Goal: Task Accomplishment & Management: Complete application form

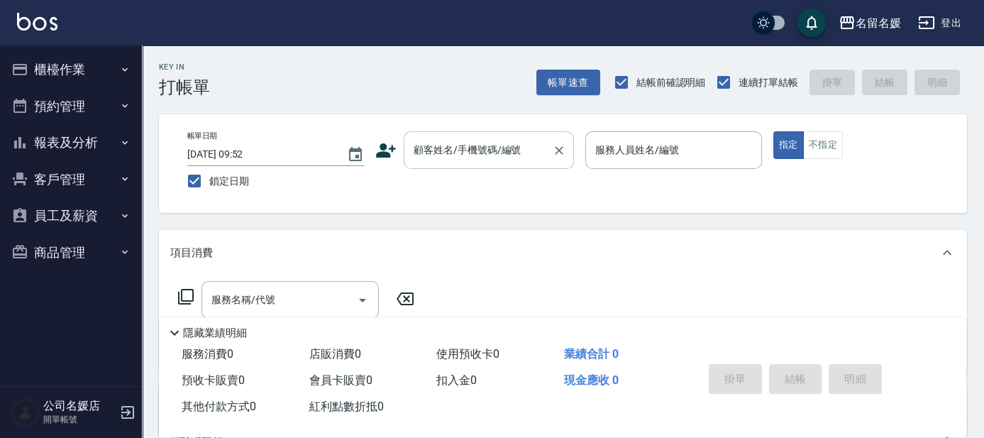
click at [486, 138] on input "顧客姓名/手機號碼/編號" at bounding box center [478, 150] width 136 height 25
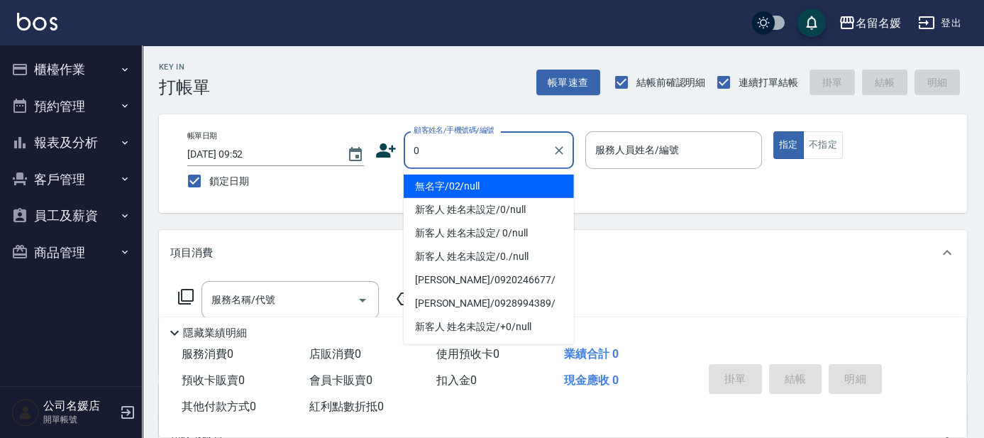
type input "無名字/02/null"
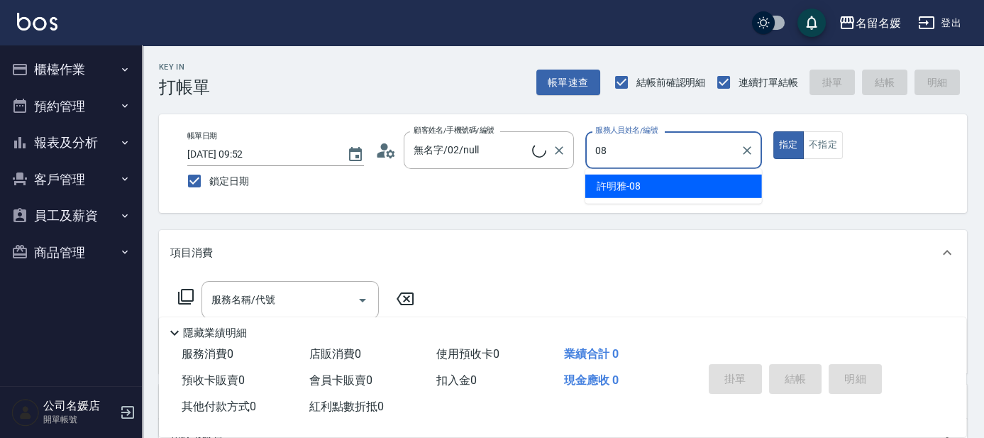
type input "08"
type button "true"
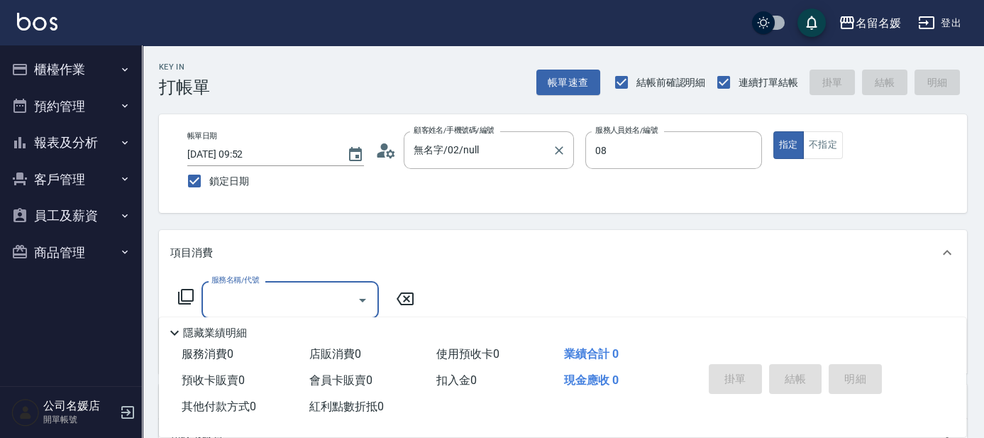
type input "新客人 姓名未設定/0/null"
type input "[PERSON_NAME]-08"
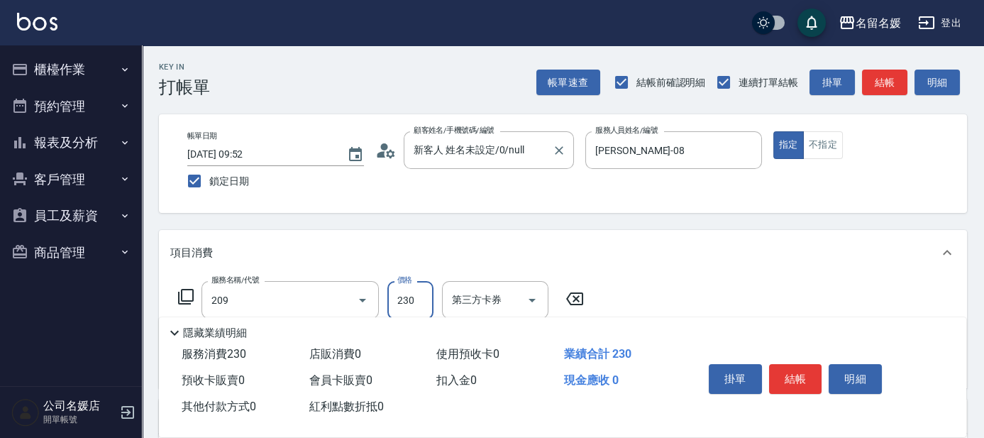
type input "洗髮券-(卡)230(209)"
type input "舊有卡券"
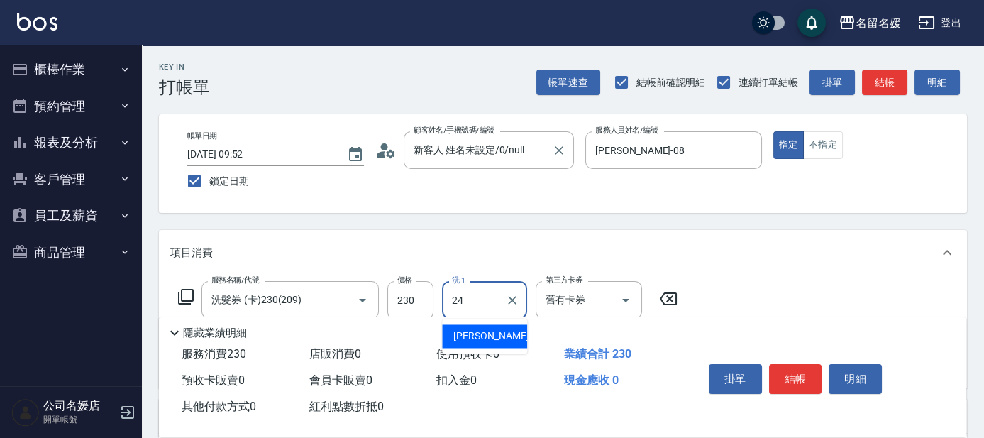
type input "[PERSON_NAME]-24"
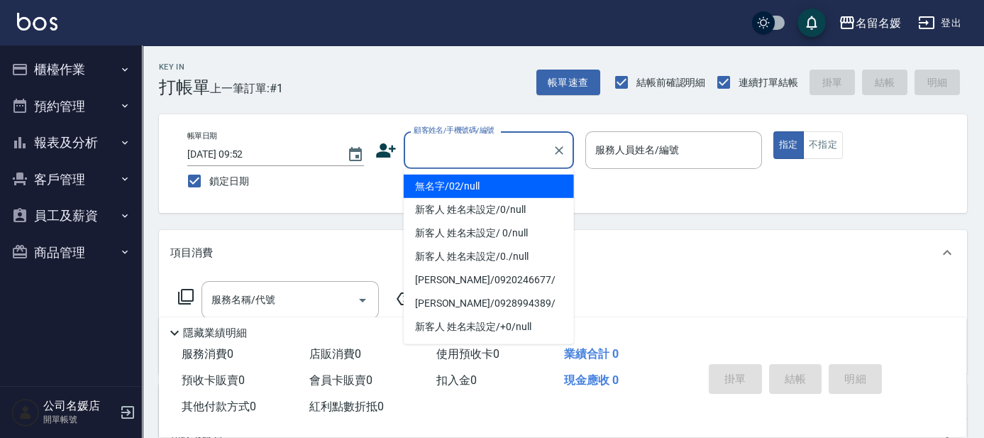
click at [491, 157] on input "顧客姓名/手機號碼/編號" at bounding box center [478, 150] width 136 height 25
click at [474, 187] on li "無名字/02/null" at bounding box center [489, 185] width 170 height 23
type input "無名字/02/null"
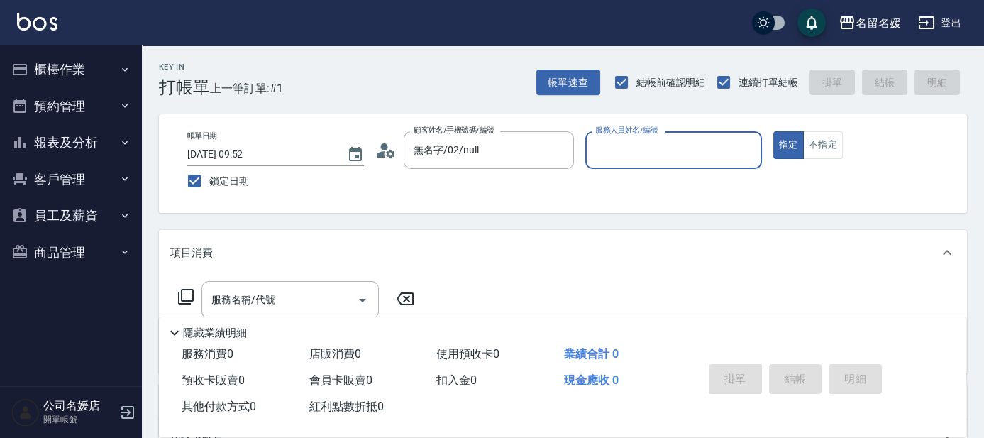
click at [620, 157] on input "服務人員姓名/編號" at bounding box center [674, 150] width 164 height 25
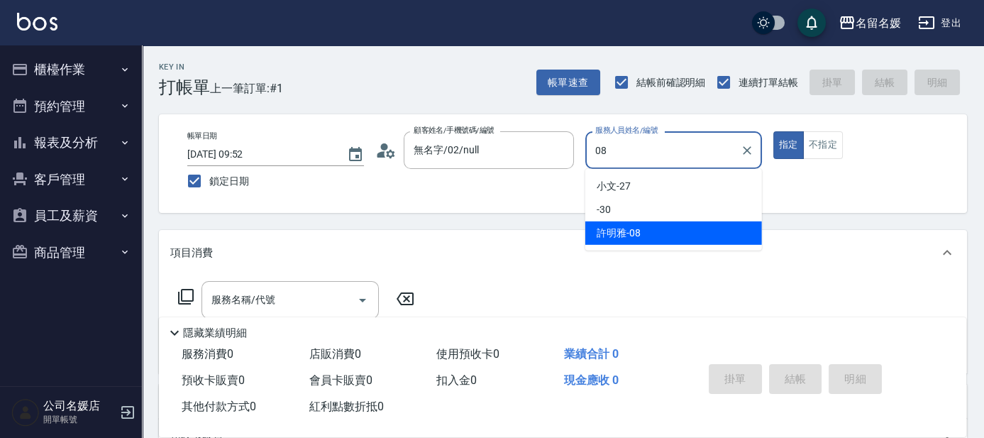
type input "[PERSON_NAME]-08"
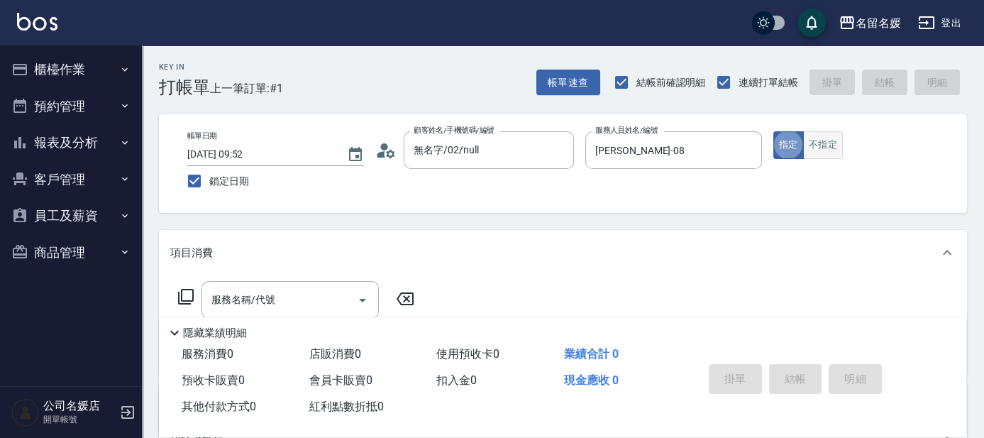
click at [817, 140] on button "不指定" at bounding box center [823, 145] width 40 height 28
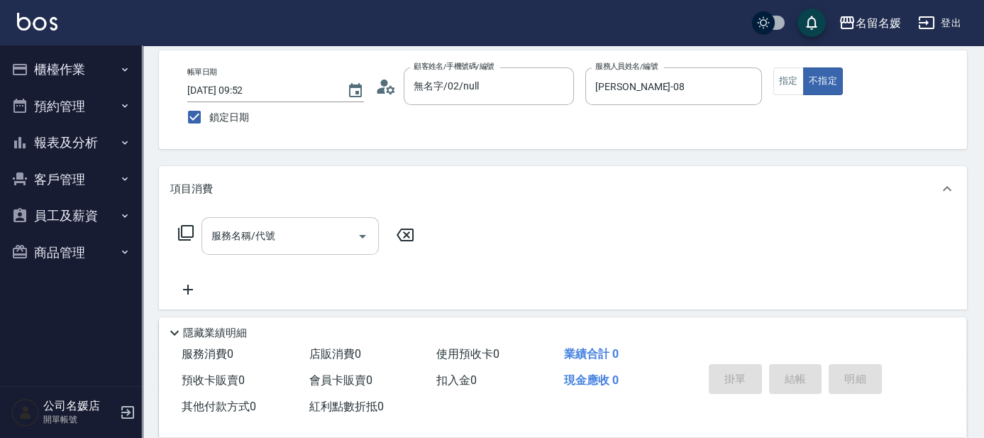
click at [302, 238] on input "服務名稱/代號" at bounding box center [279, 235] width 143 height 25
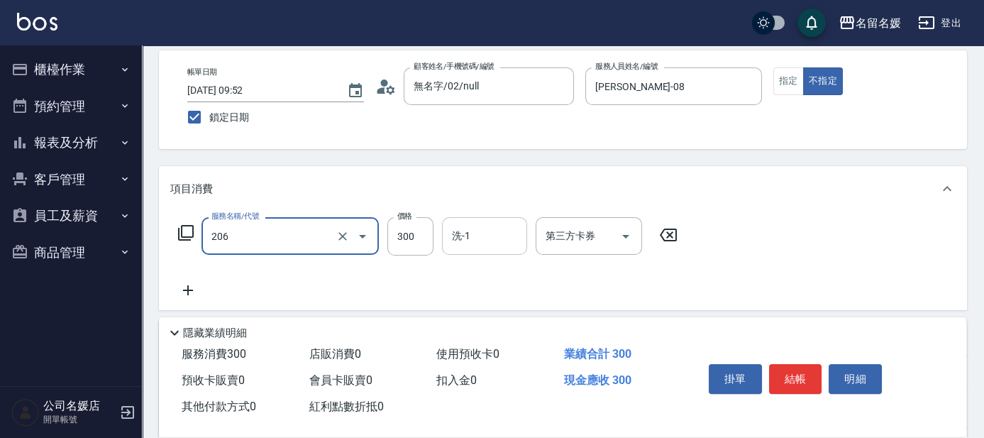
click at [482, 231] on input "洗-1" at bounding box center [484, 235] width 72 height 25
type input "洗髮[300](206)"
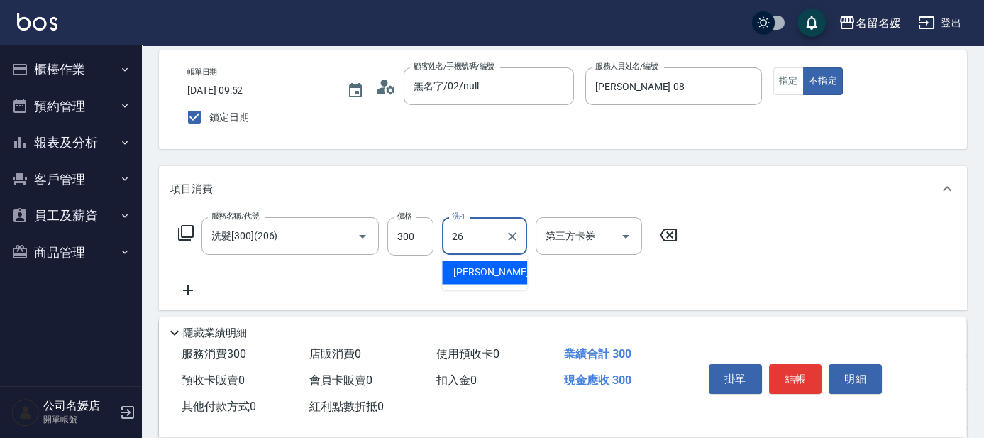
type input "[PERSON_NAME]-26"
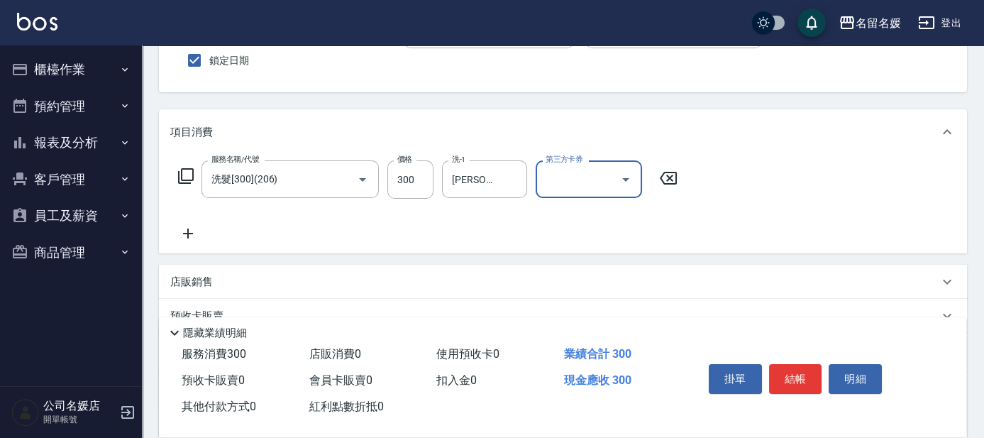
scroll to position [128, 0]
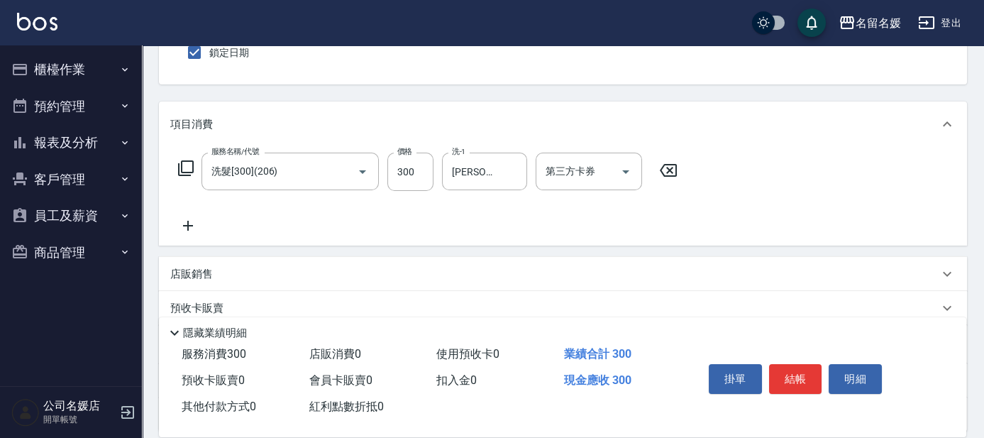
click at [188, 226] on icon at bounding box center [188, 226] width 10 height 10
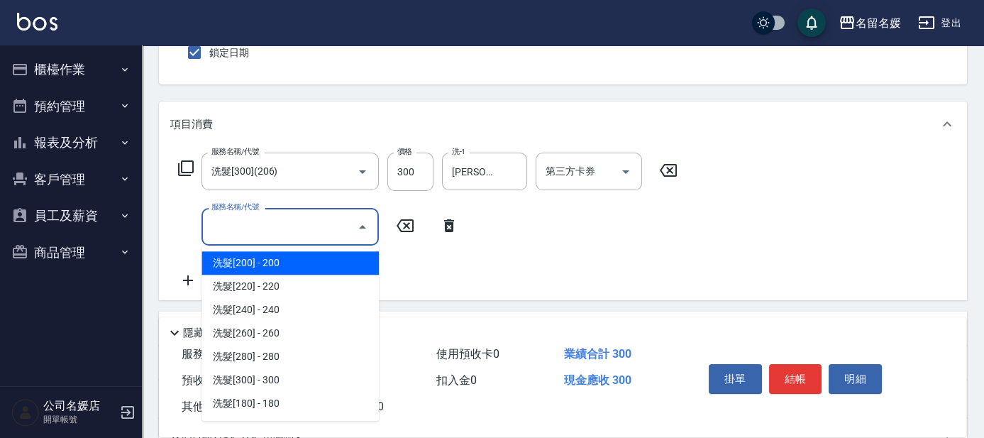
drag, startPoint x: 188, startPoint y: 226, endPoint x: 228, endPoint y: 217, distance: 41.5
click at [228, 218] on input "服務名稱/代號" at bounding box center [279, 226] width 143 height 25
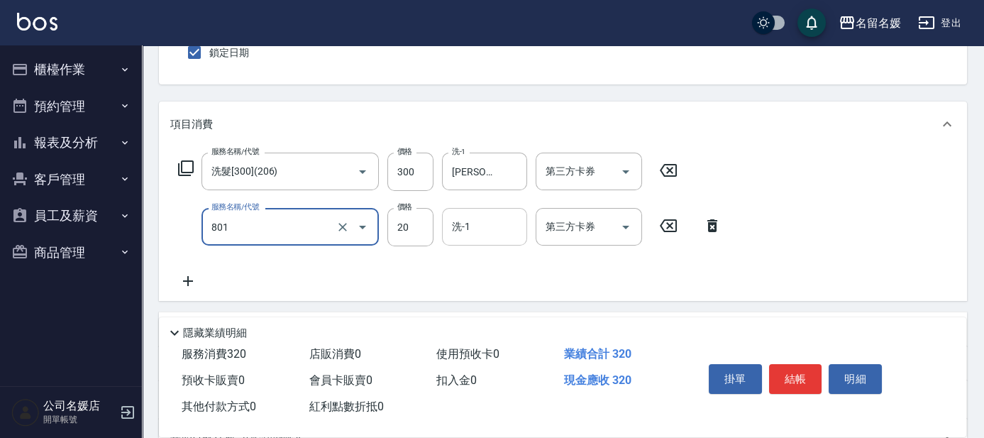
click at [487, 229] on input "洗-1" at bounding box center [484, 226] width 72 height 25
type input "潤絲(801)"
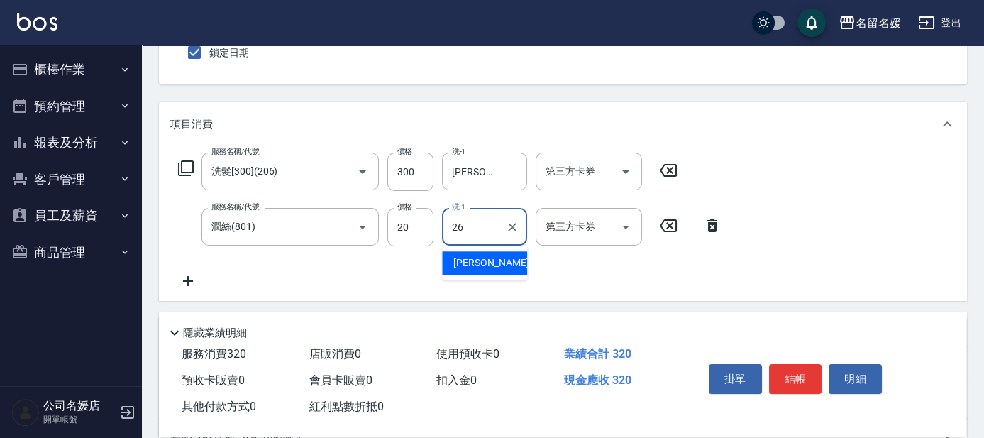
type input "[PERSON_NAME]-26"
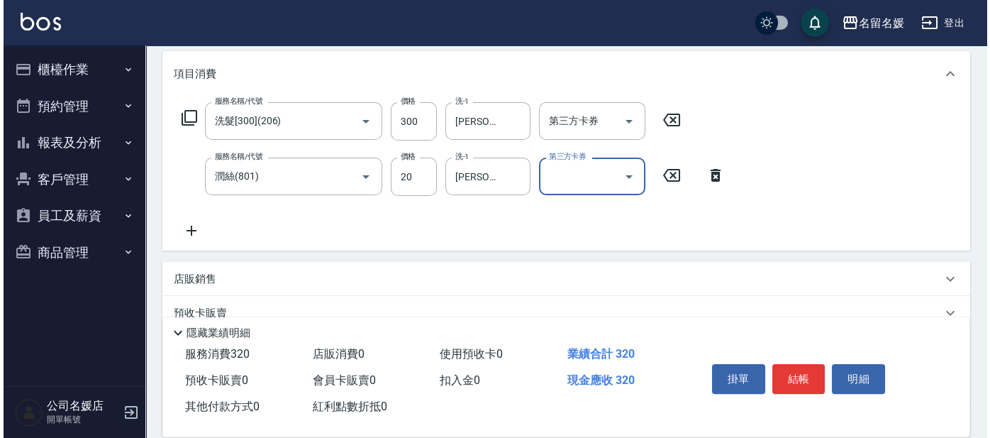
scroll to position [193, 0]
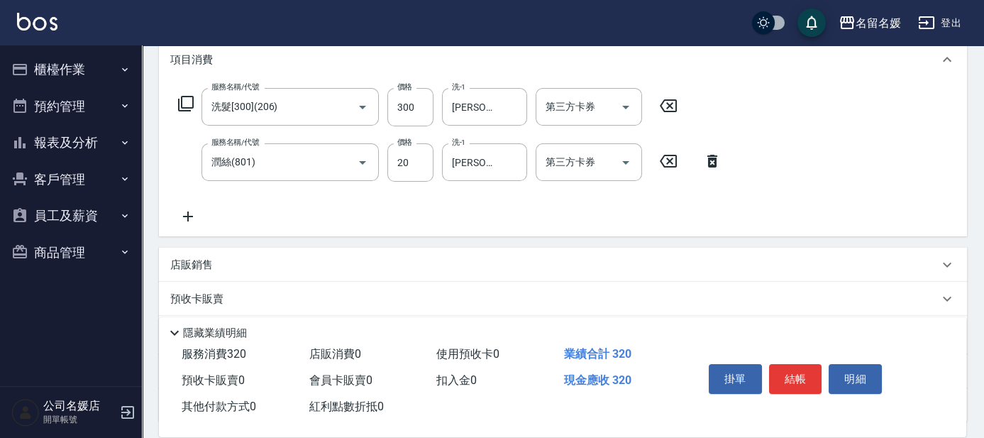
click at [182, 102] on icon at bounding box center [185, 103] width 17 height 17
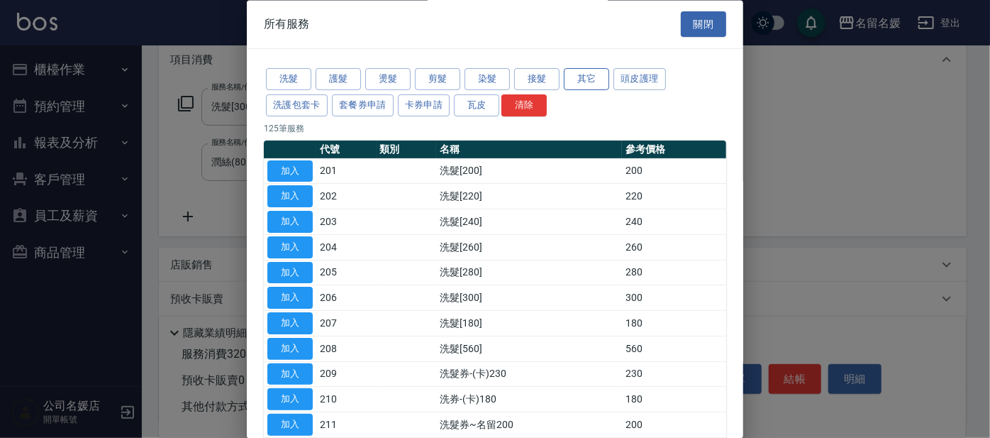
click at [575, 78] on button "其它" at bounding box center [586, 80] width 45 height 22
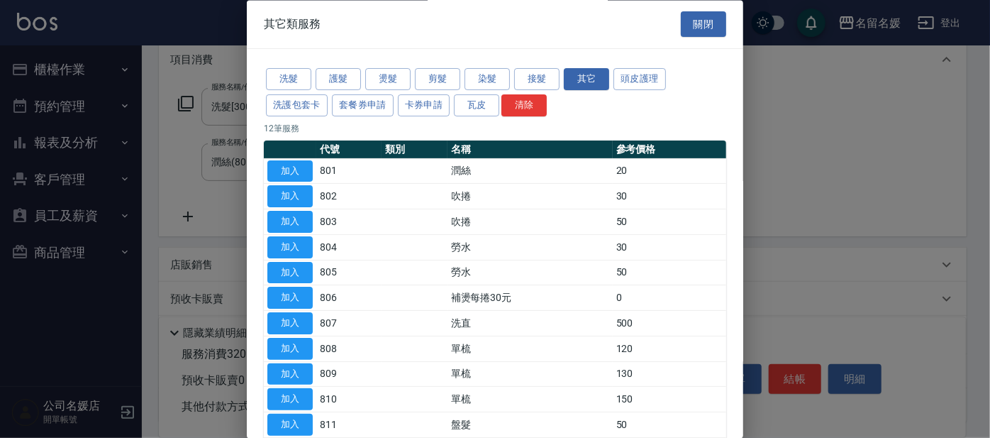
scroll to position [64, 0]
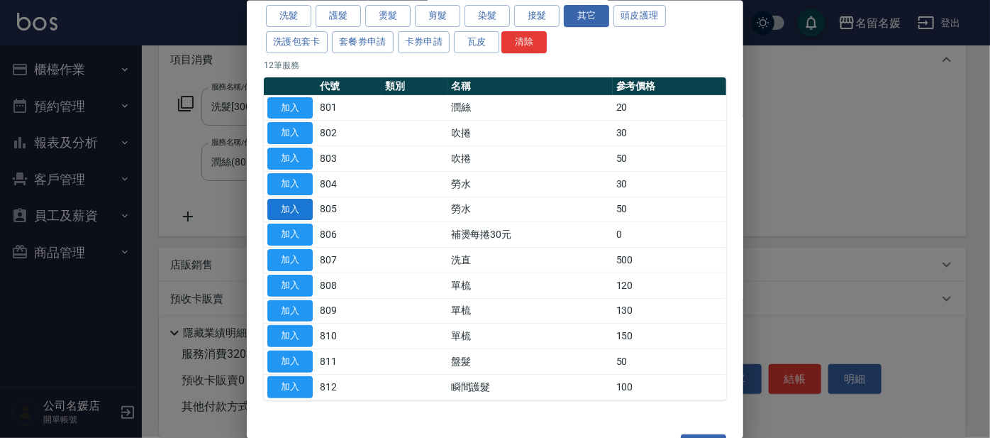
click at [279, 198] on button "加入" at bounding box center [289, 209] width 45 height 22
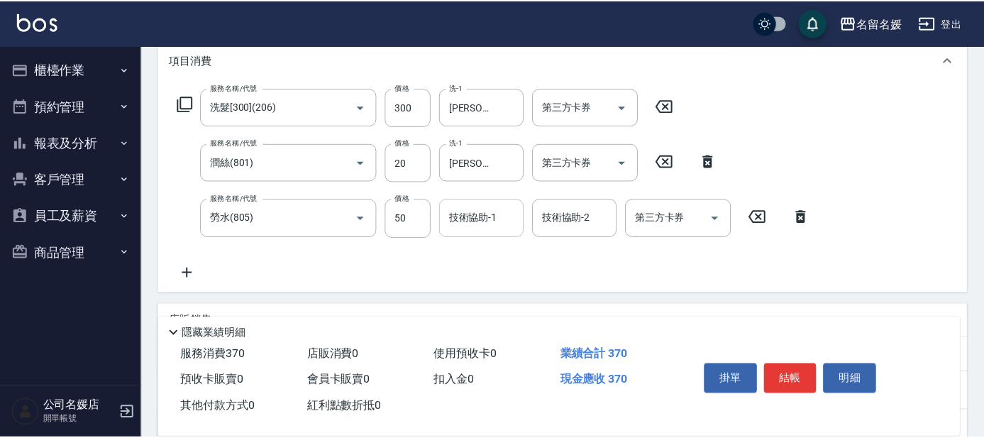
scroll to position [257, 0]
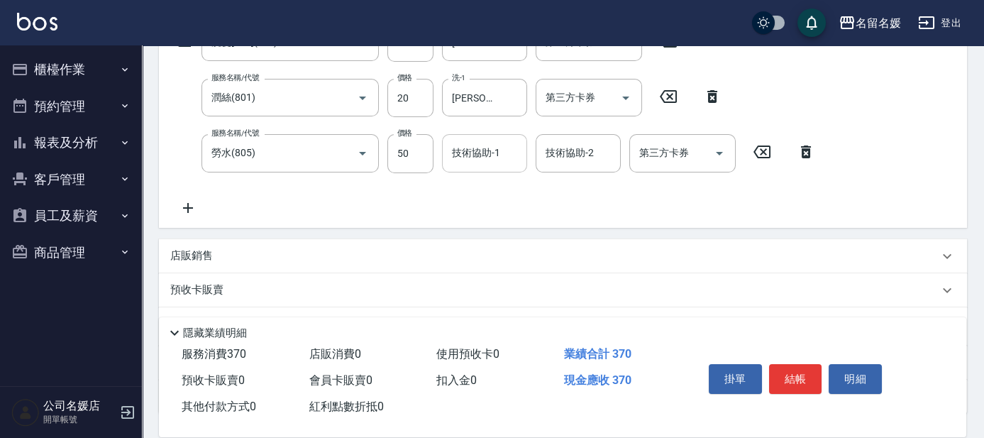
click at [511, 150] on input "技術協助-1" at bounding box center [484, 152] width 72 height 25
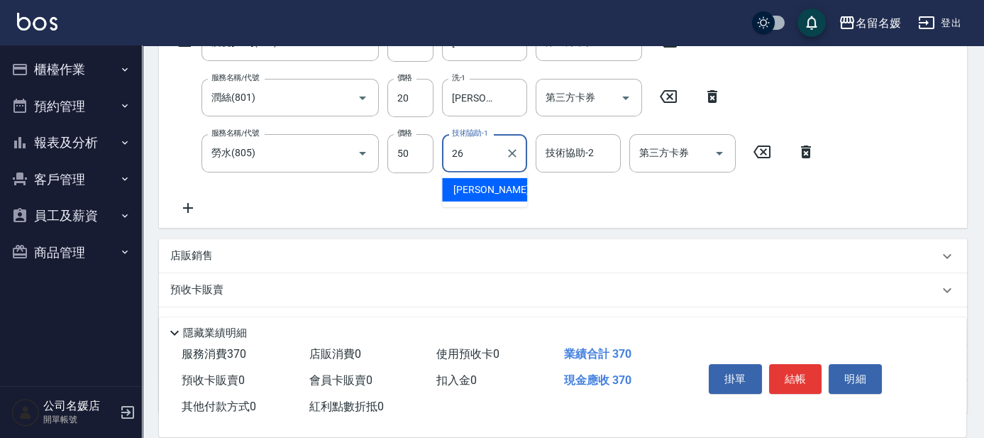
type input "[PERSON_NAME]-26"
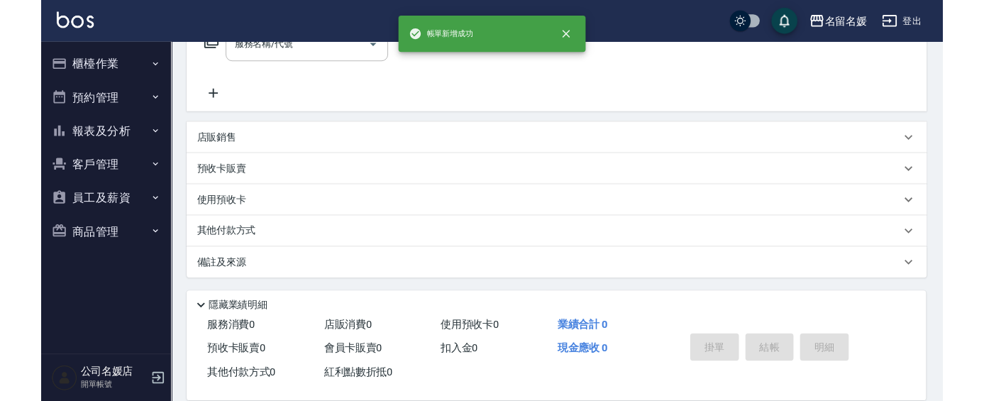
scroll to position [0, 0]
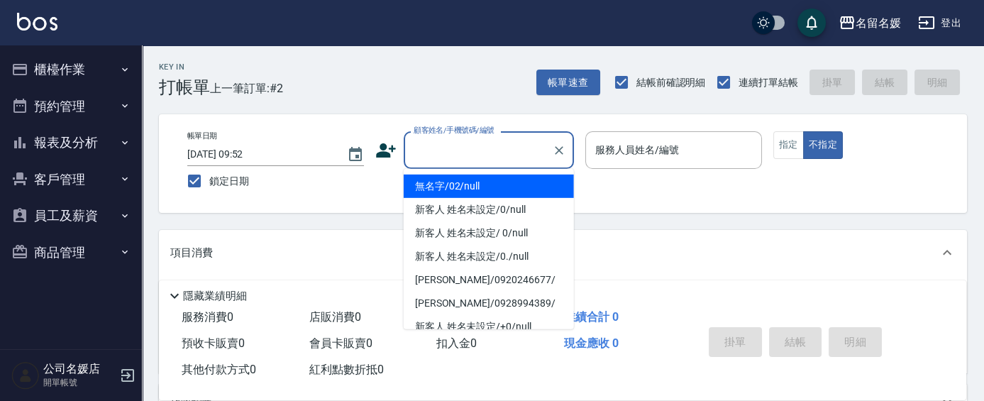
type input "無名字/02/null"
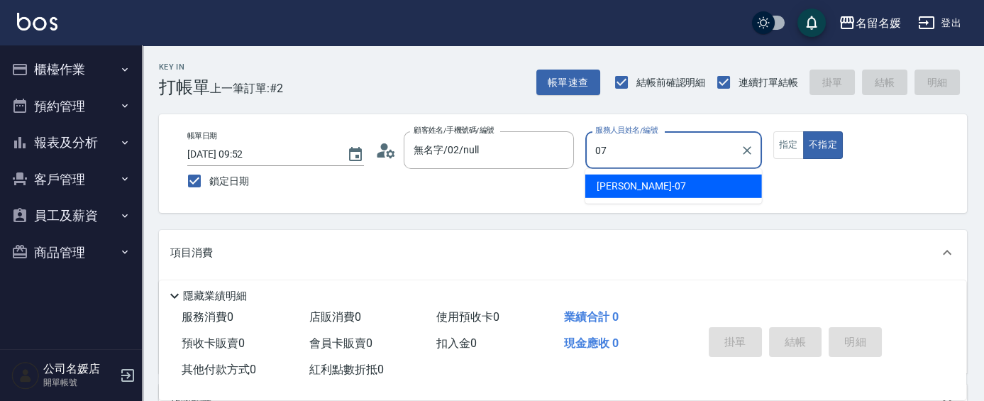
type input "[PERSON_NAME]-07"
type button "false"
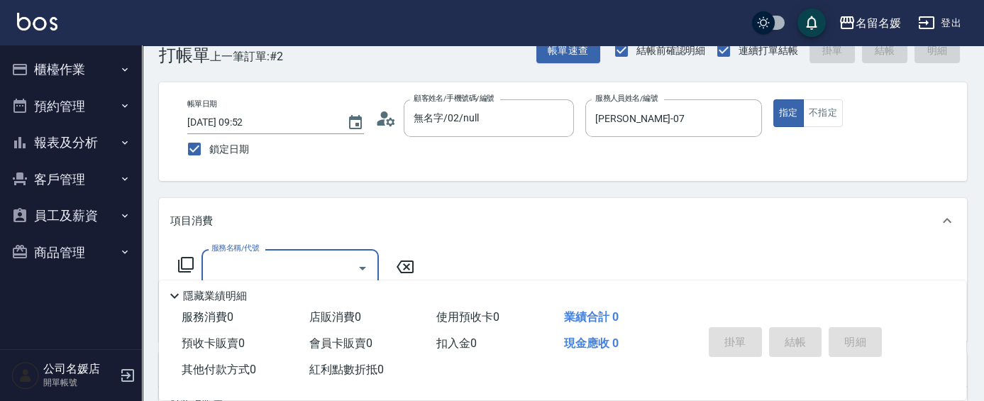
scroll to position [64, 0]
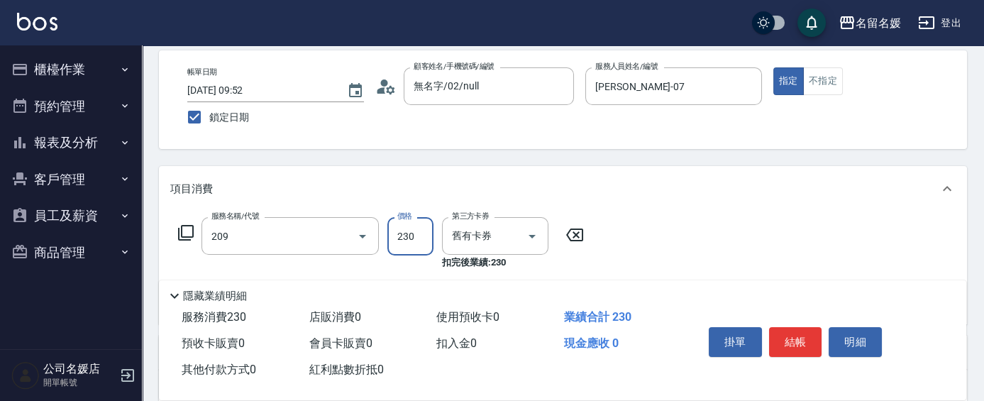
type input "洗髮券-(卡)230(209)"
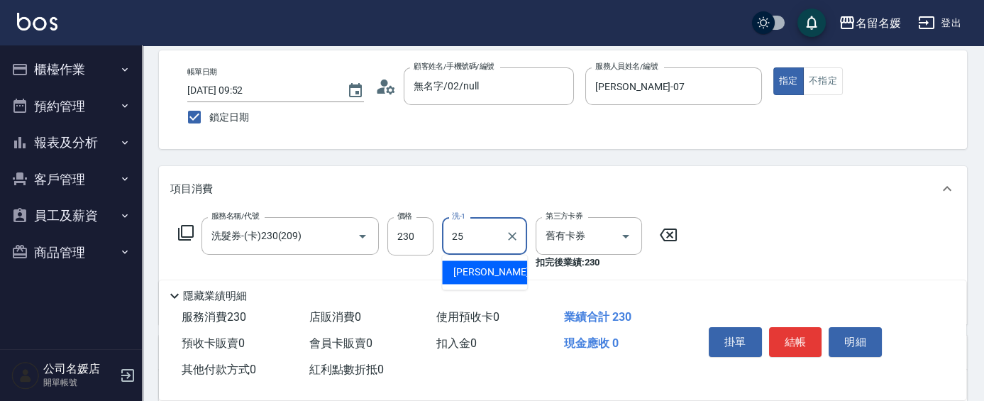
type input "[PERSON_NAME]-25"
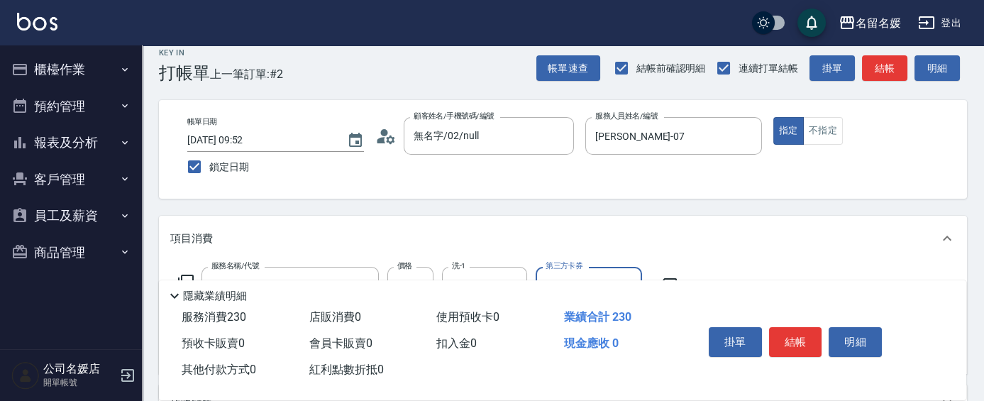
scroll to position [0, 0]
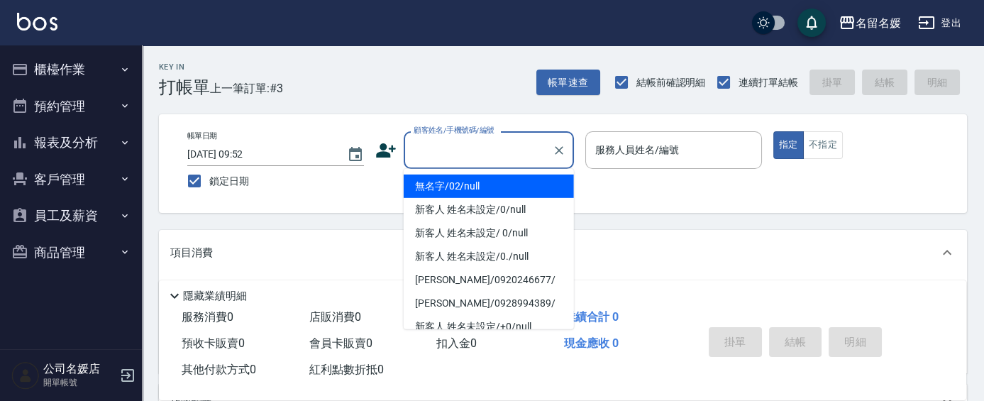
click at [526, 145] on input "顧客姓名/手機號碼/編號" at bounding box center [478, 150] width 136 height 25
type input "無名字/02/null"
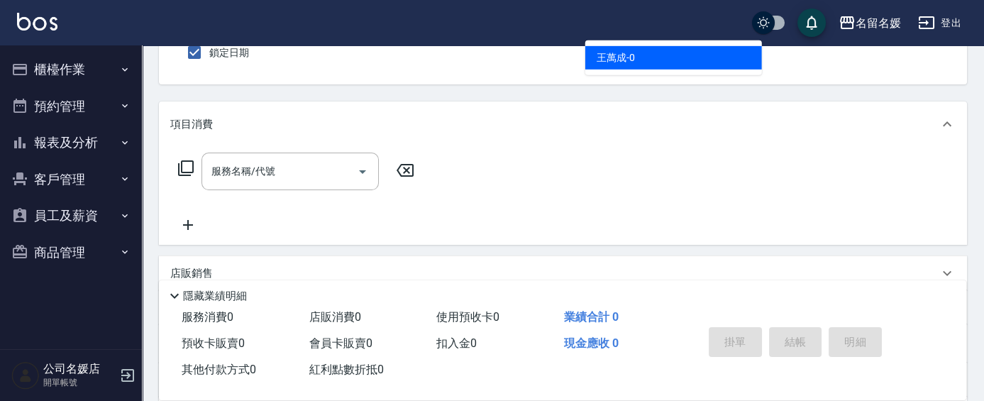
scroll to position [64, 0]
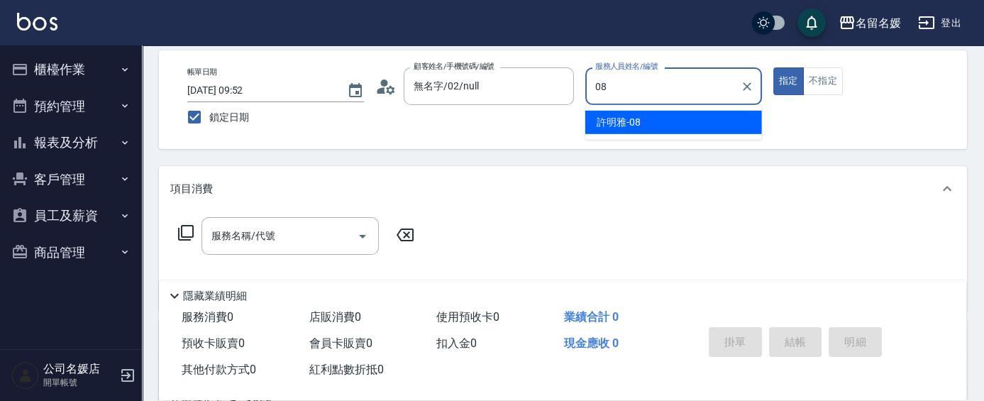
type input "[PERSON_NAME]-08"
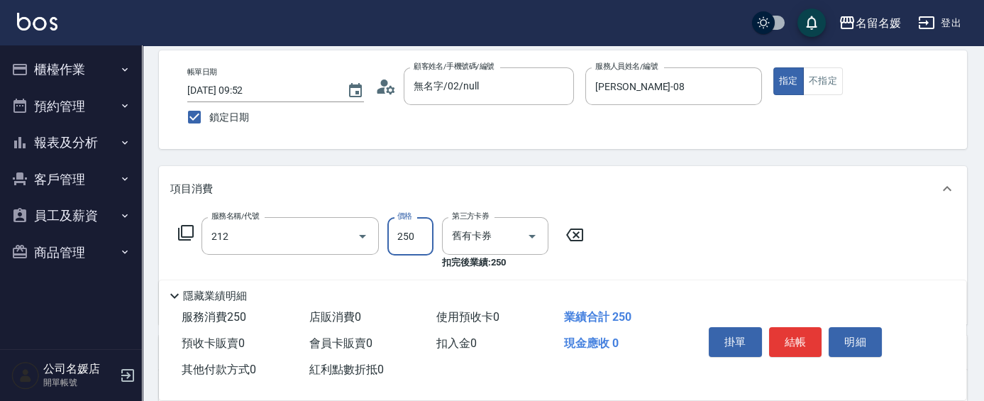
type input "洗髮券-(卡)250(212)"
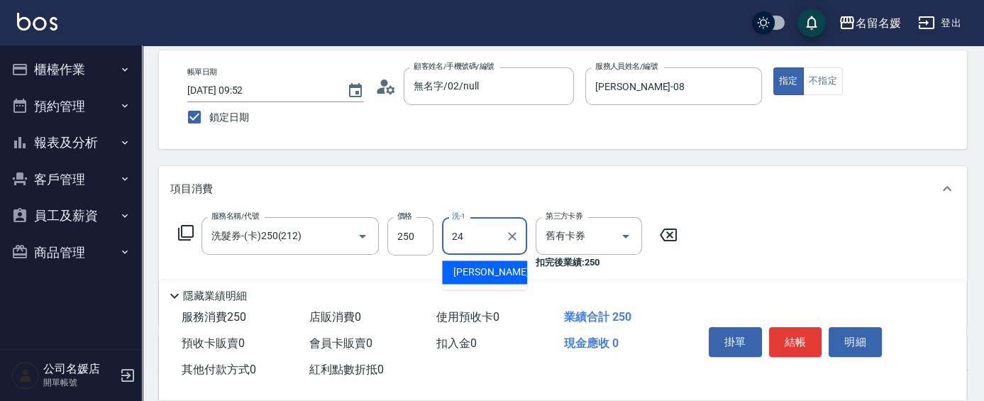
type input "[PERSON_NAME]-24"
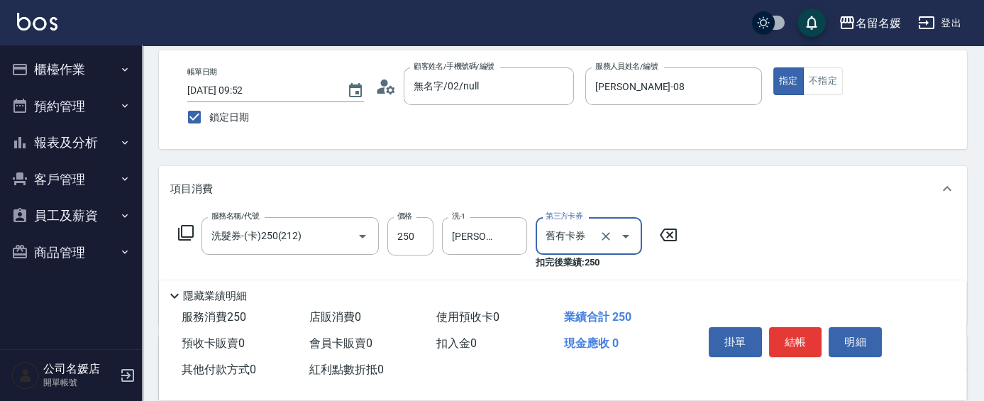
scroll to position [0, 0]
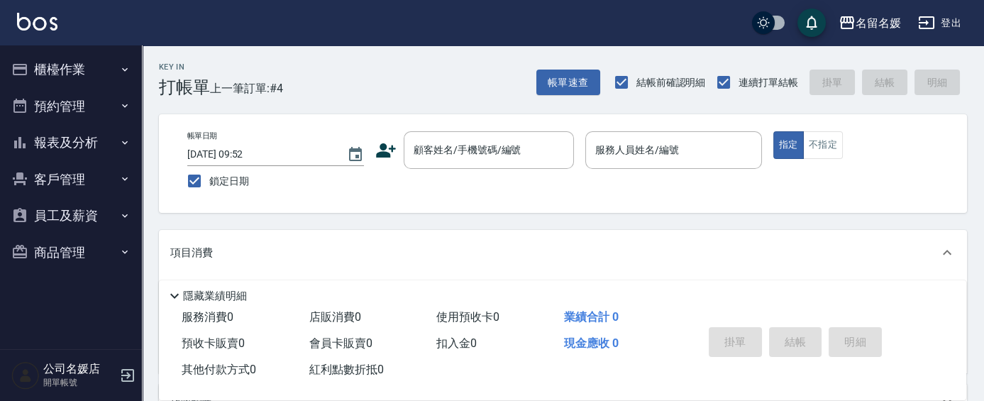
click at [832, 176] on div "帳單日期 [DATE] 09:52 鎖定日期 顧客姓名/手機號碼/編號 顧客姓名/手機號碼/編號 服務人員姓名/編號 服務人員姓名/編號 指定 不指定" at bounding box center [563, 163] width 774 height 65
click at [775, 157] on button "指定" at bounding box center [788, 145] width 31 height 28
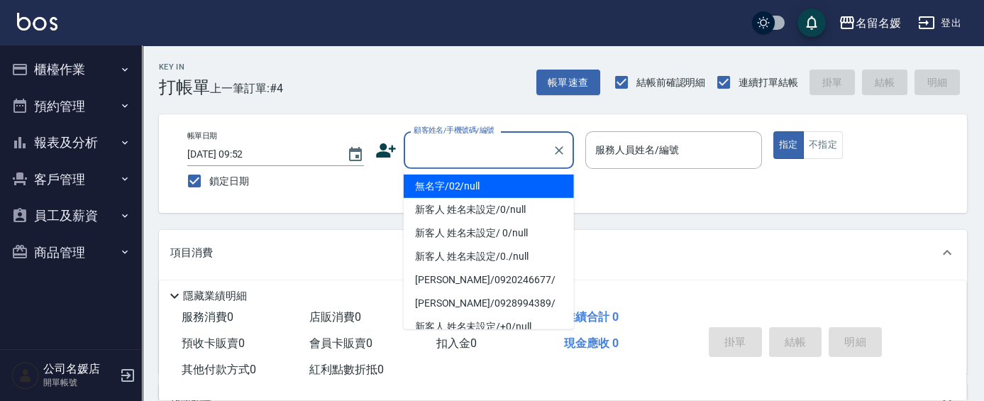
click at [450, 155] on input "顧客姓名/手機號碼/編號" at bounding box center [478, 150] width 136 height 25
drag, startPoint x: 488, startPoint y: 187, endPoint x: 619, endPoint y: 155, distance: 134.2
click at [488, 187] on li "無名字/02/null" at bounding box center [489, 185] width 170 height 23
type input "無名字/02/null"
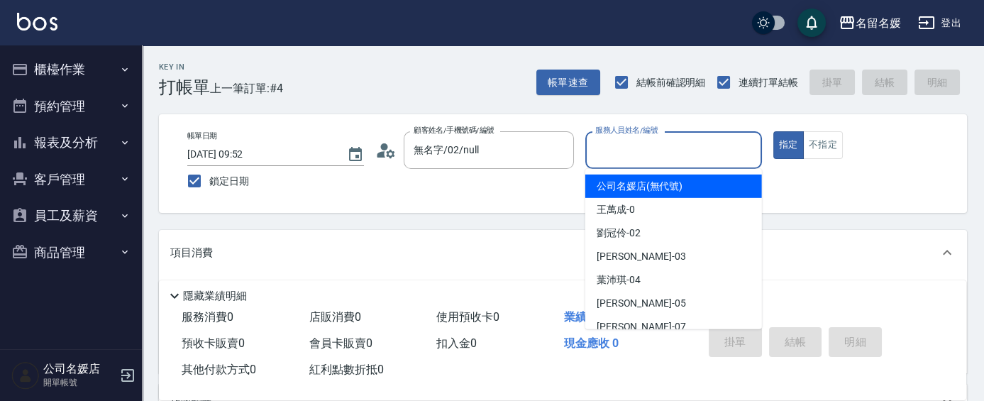
click at [619, 155] on input "服務人員姓名/編號" at bounding box center [674, 150] width 164 height 25
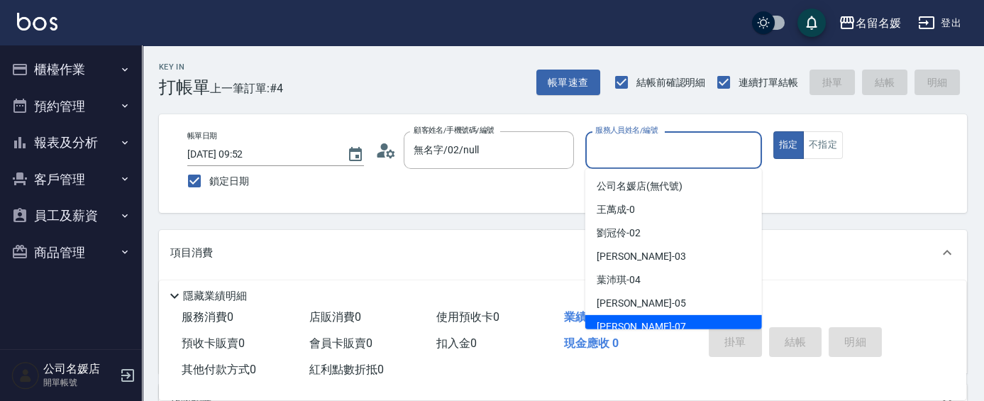
click at [648, 326] on div "[PERSON_NAME] -07" at bounding box center [673, 326] width 177 height 23
type input "[PERSON_NAME]-07"
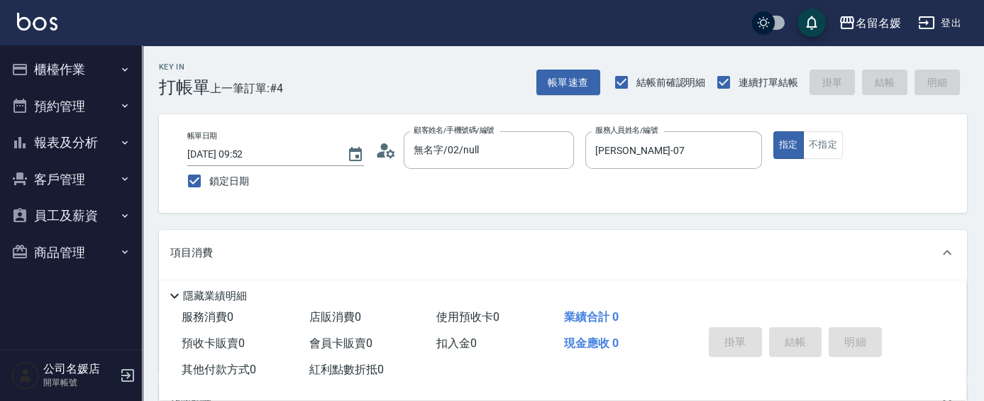
click at [178, 250] on p "項目消費" at bounding box center [191, 252] width 43 height 15
click at [187, 240] on p "項目消費" at bounding box center [191, 247] width 43 height 15
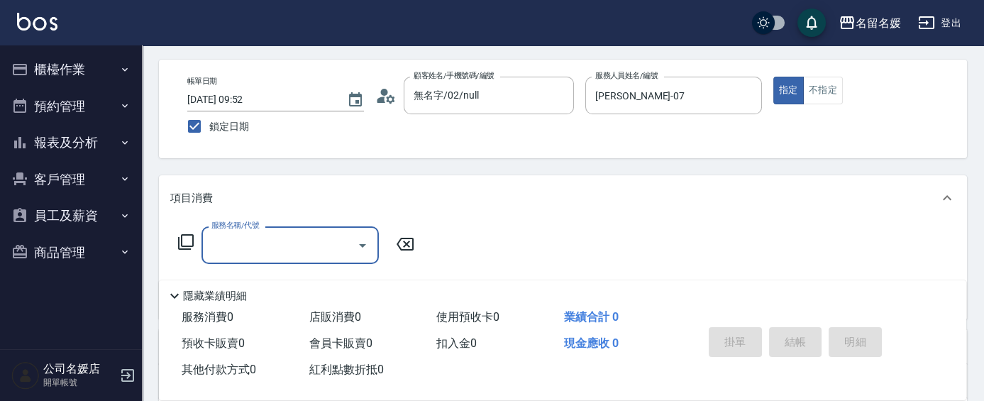
scroll to position [193, 0]
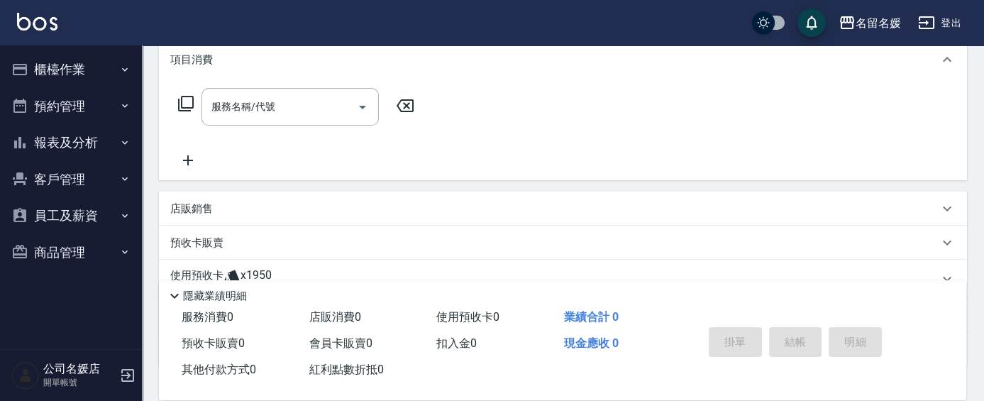
click at [185, 102] on icon at bounding box center [185, 103] width 17 height 17
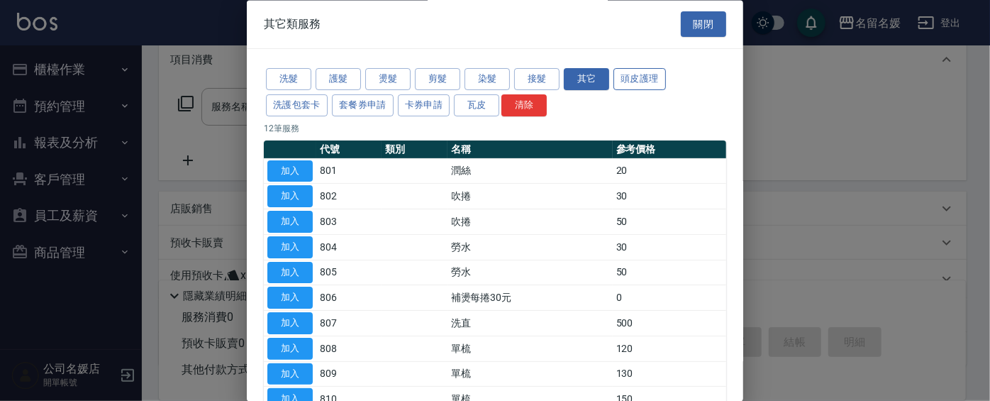
click at [635, 82] on button "頭皮護理" at bounding box center [640, 80] width 52 height 22
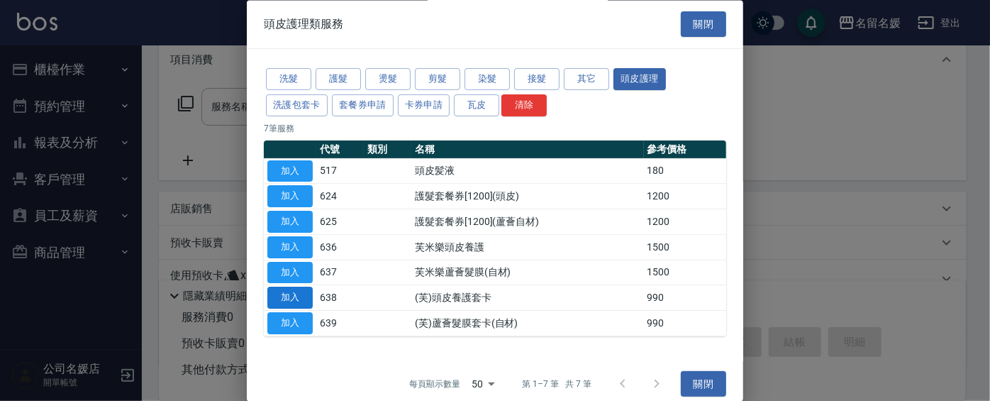
click at [282, 296] on button "加入" at bounding box center [289, 298] width 45 height 22
type input "(芙)頭皮養護套卡(638)"
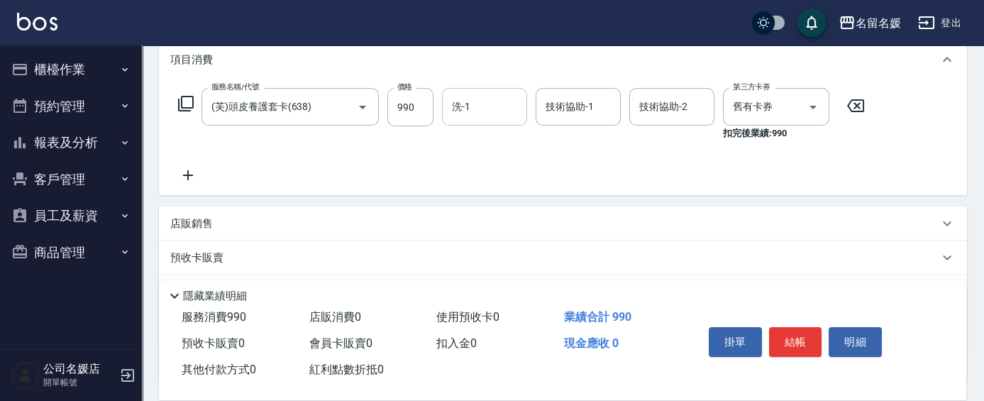
scroll to position [50, 0]
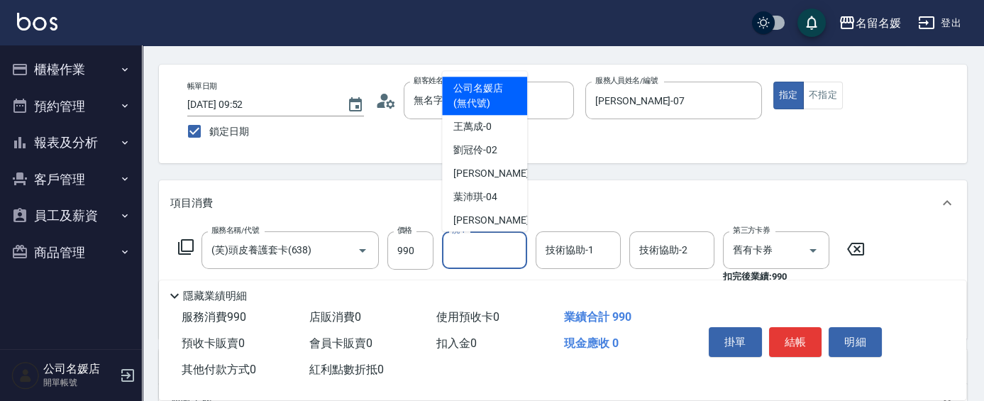
click at [509, 254] on input "洗-1" at bounding box center [484, 250] width 72 height 25
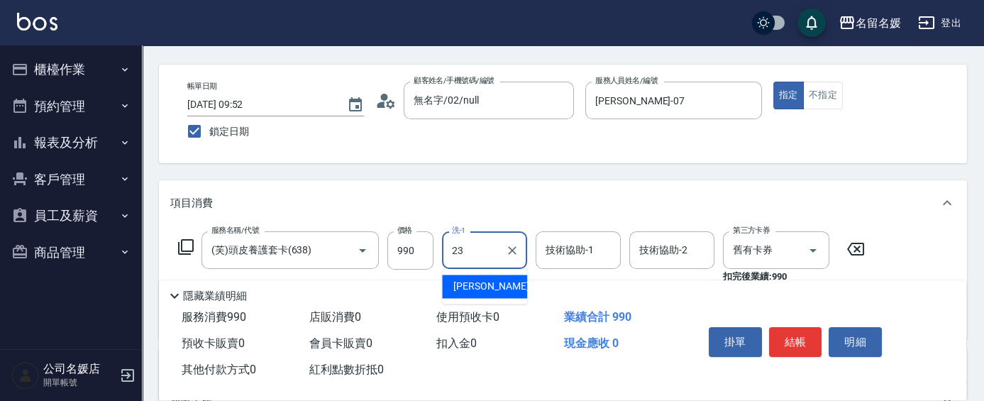
click at [461, 289] on span "[PERSON_NAME]-23" at bounding box center [497, 286] width 89 height 15
type input "[PERSON_NAME]-23"
click at [584, 257] on input "技術協助-1" at bounding box center [578, 250] width 72 height 25
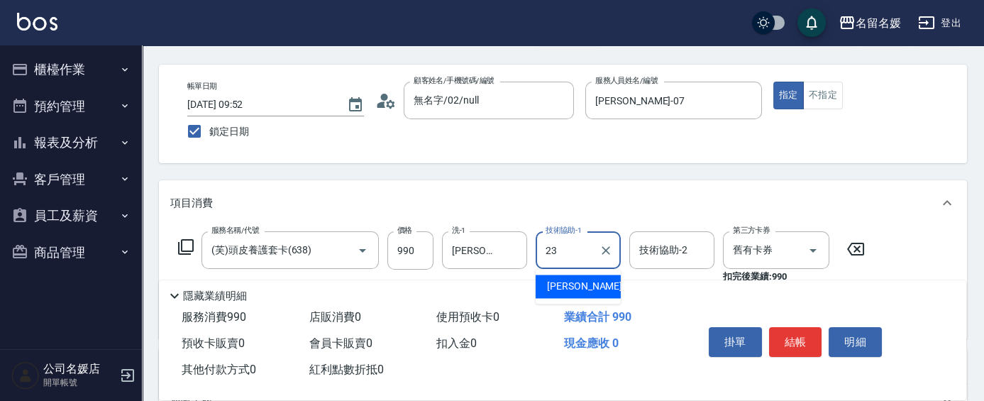
click at [594, 292] on div "[PERSON_NAME]-23" at bounding box center [578, 286] width 85 height 23
type input "[PERSON_NAME]-23"
click at [743, 250] on input "舊有卡券" at bounding box center [756, 250] width 54 height 25
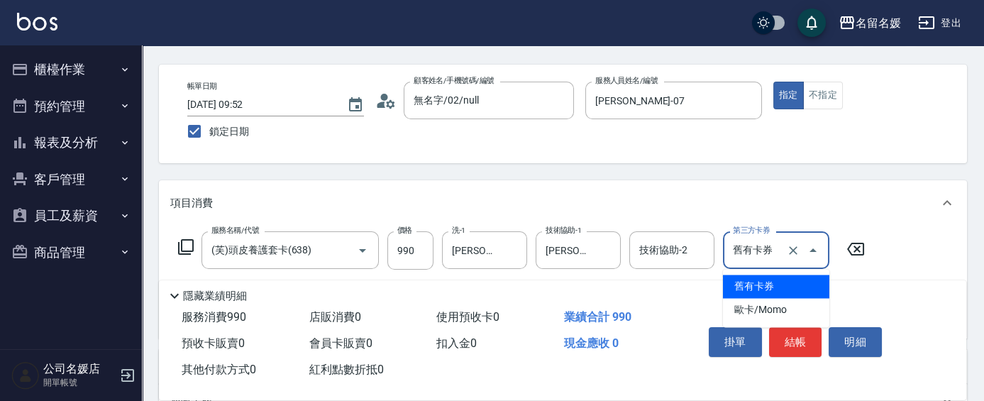
click at [759, 284] on span "舊有卡券" at bounding box center [776, 286] width 106 height 23
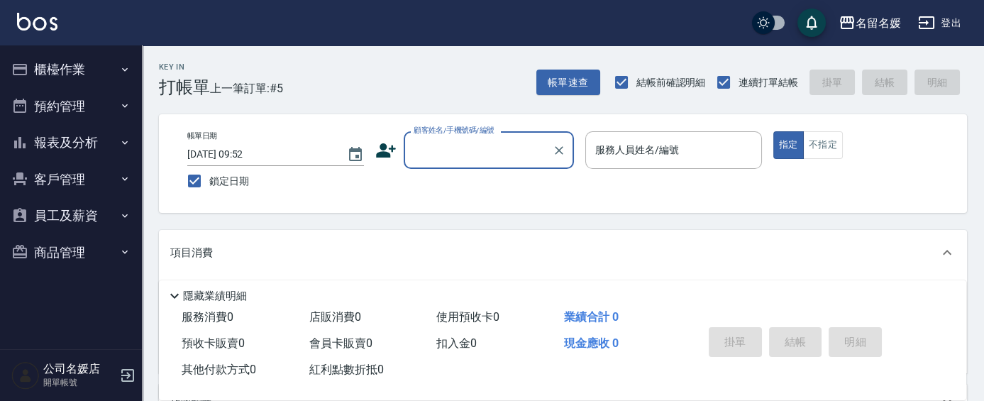
scroll to position [0, 0]
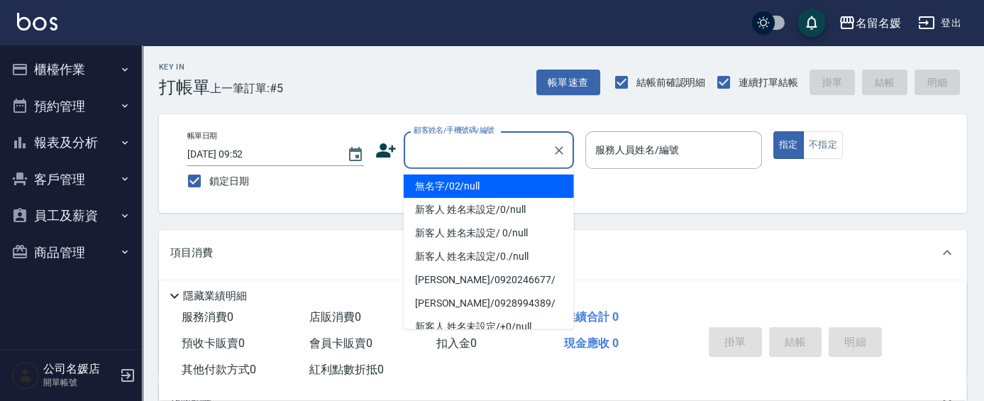
type input "無名字/02/null"
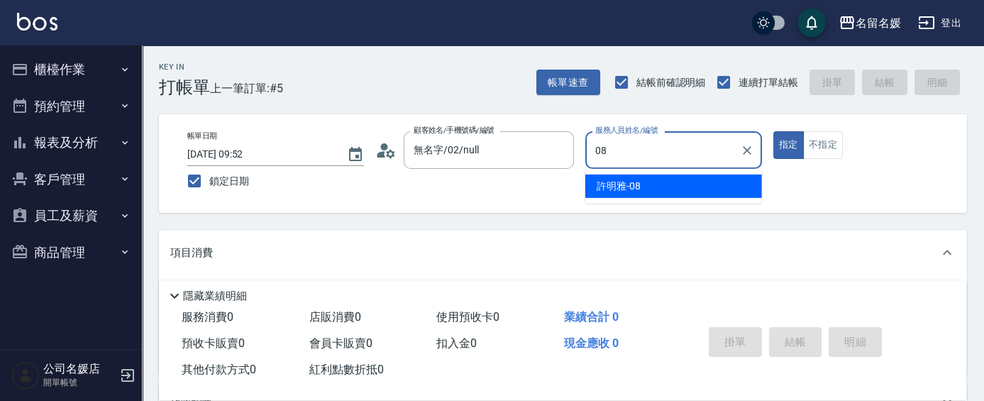
type input "[PERSON_NAME]-08"
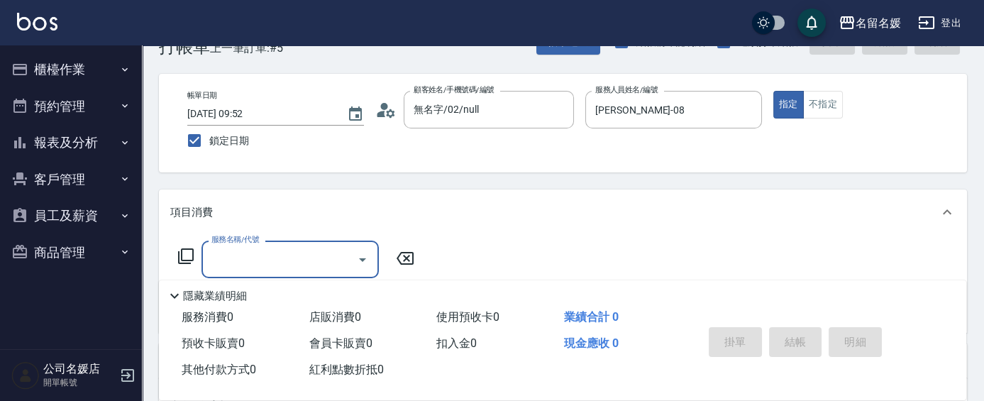
scroll to position [38, 0]
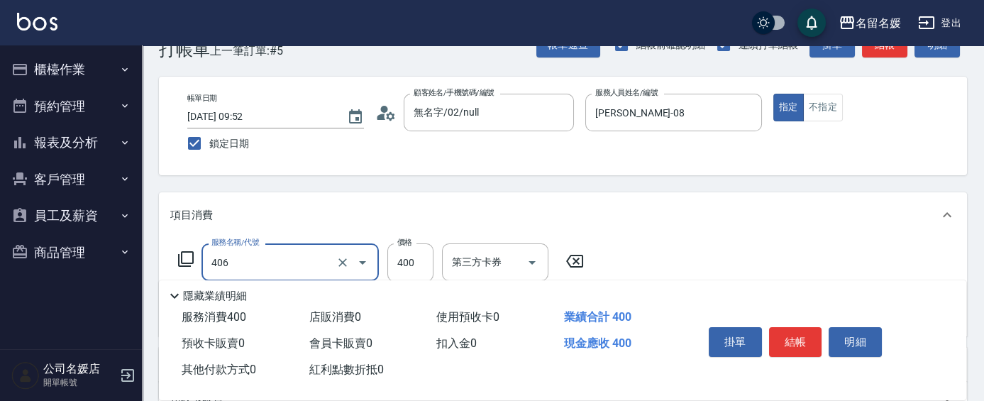
type input "剪髮(400)(406)"
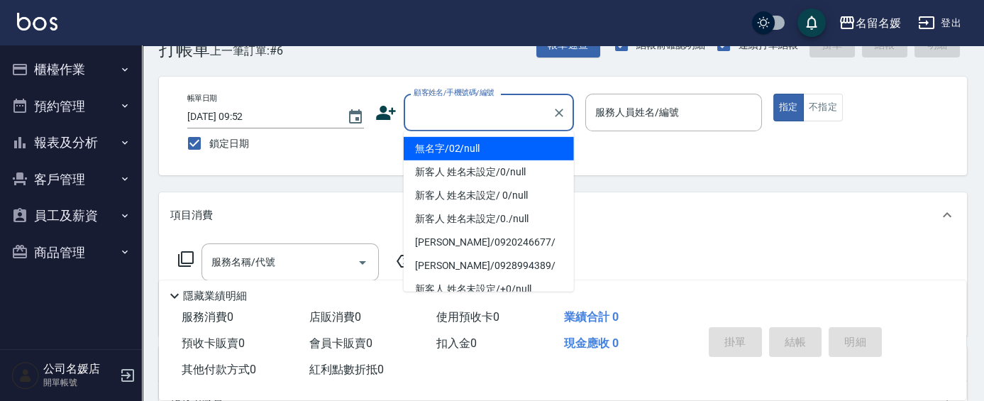
click at [482, 114] on input "顧客姓名/手機號碼/編號" at bounding box center [478, 112] width 136 height 25
click at [492, 149] on li "無名字/02/null" at bounding box center [489, 148] width 170 height 23
click at [592, 121] on input "服務人員姓名/編號" at bounding box center [674, 112] width 164 height 25
type input "無名字/02/null"
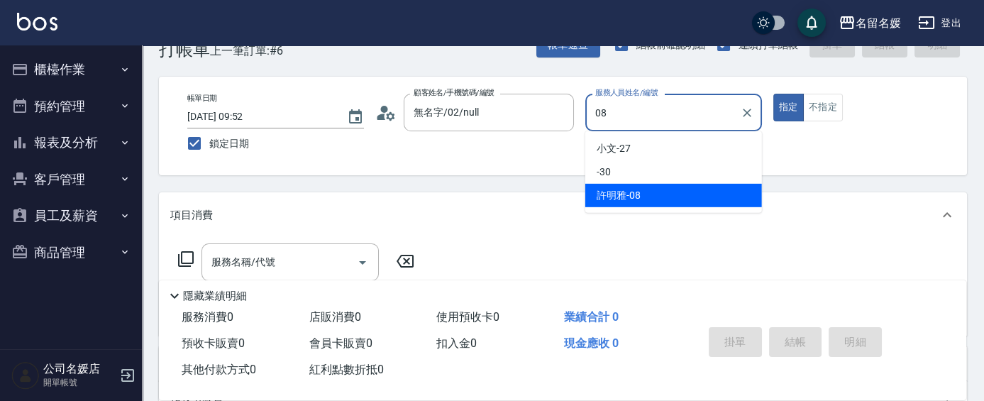
type input "[PERSON_NAME]-08"
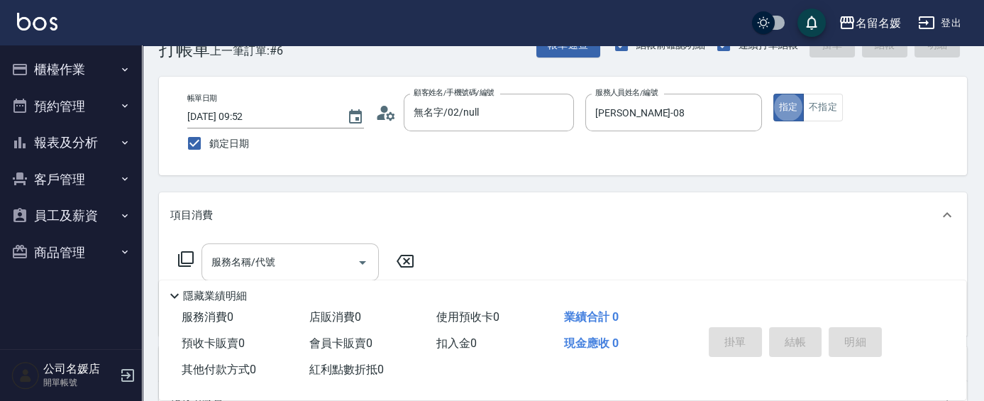
click at [344, 260] on input "服務名稱/代號" at bounding box center [279, 262] width 143 height 25
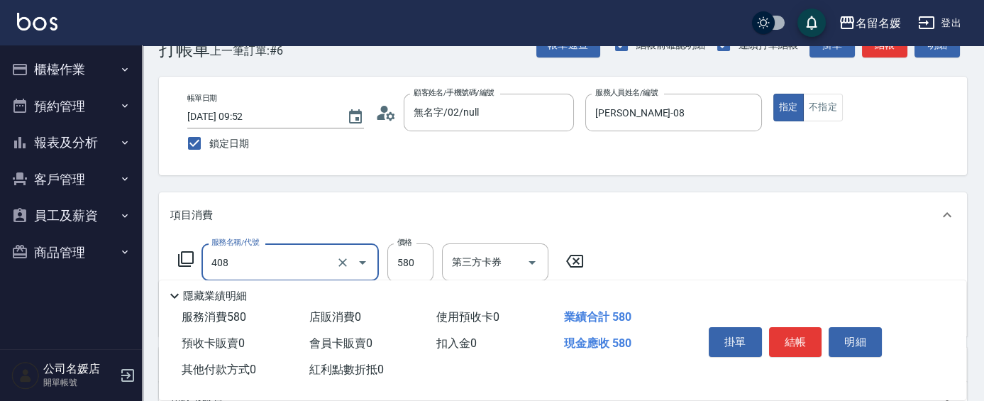
scroll to position [166, 0]
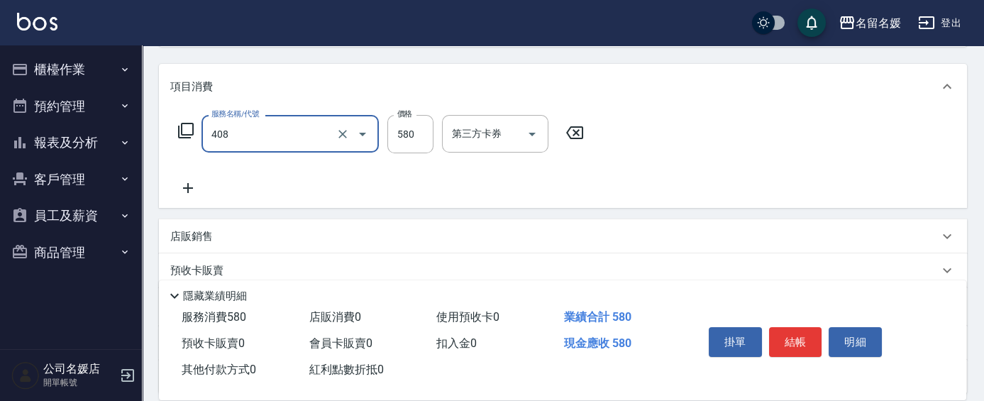
type input "剪髮(580)(408)"
click at [186, 193] on icon at bounding box center [187, 187] width 35 height 17
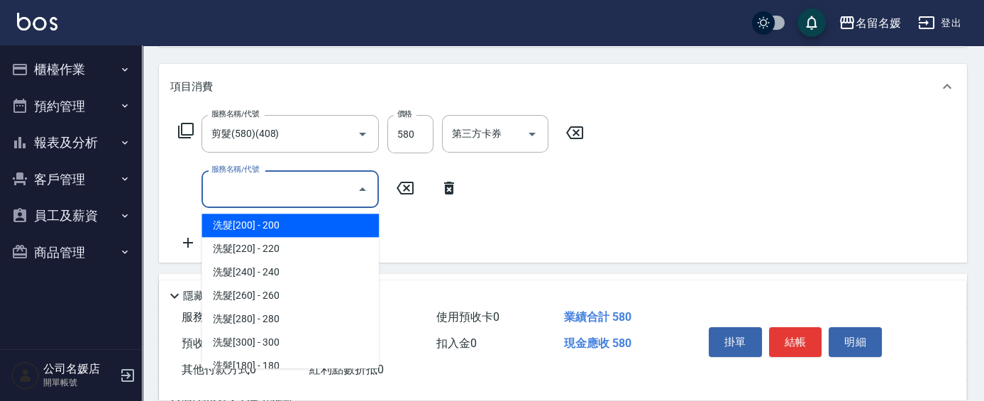
click at [238, 183] on input "服務名稱/代號" at bounding box center [279, 189] width 143 height 25
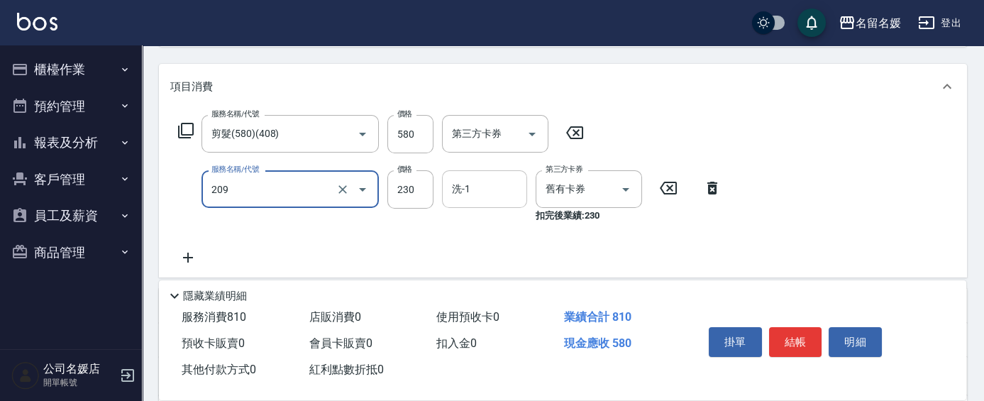
click at [498, 182] on input "洗-1" at bounding box center [484, 189] width 72 height 25
type input "洗髮券-(卡)230(209)"
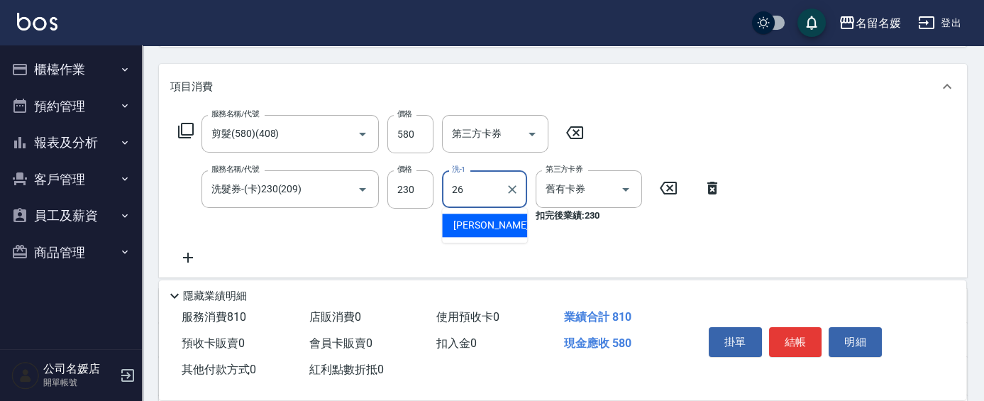
type input "[PERSON_NAME]-26"
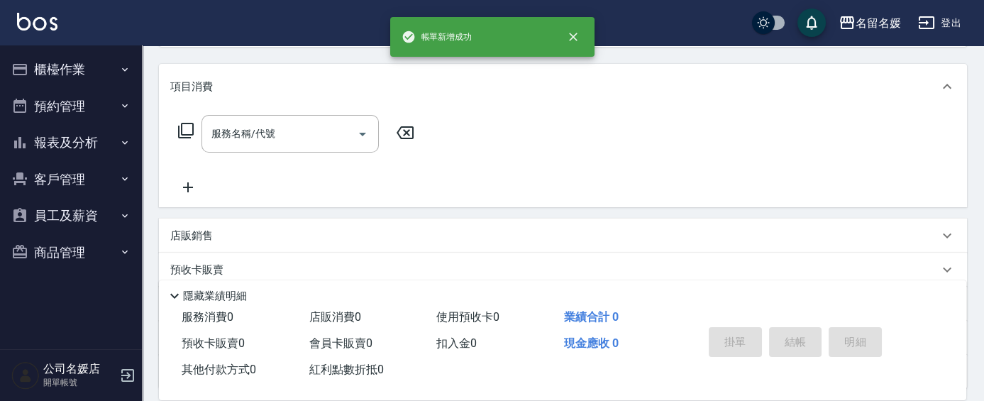
scroll to position [0, 0]
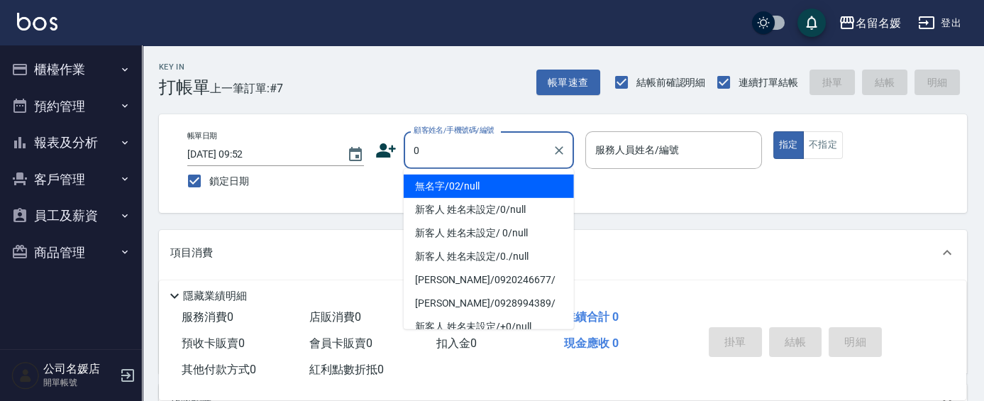
type input "0"
type input "無名字/02/null"
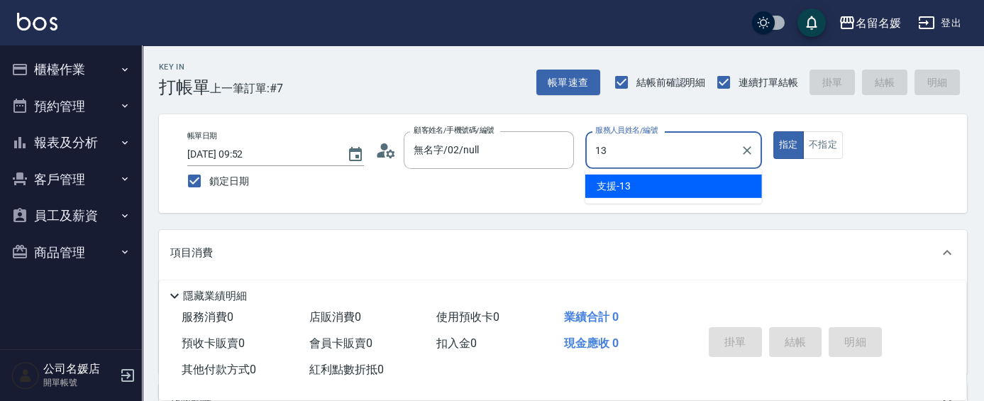
type input "支援-13"
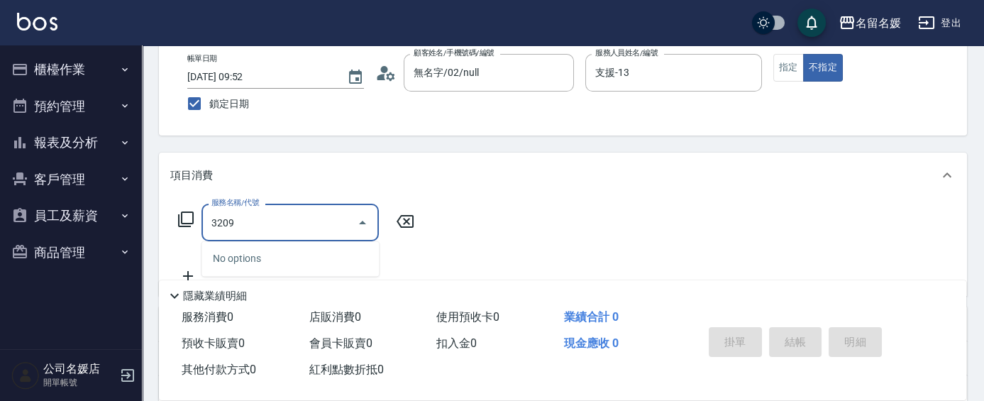
scroll to position [128, 0]
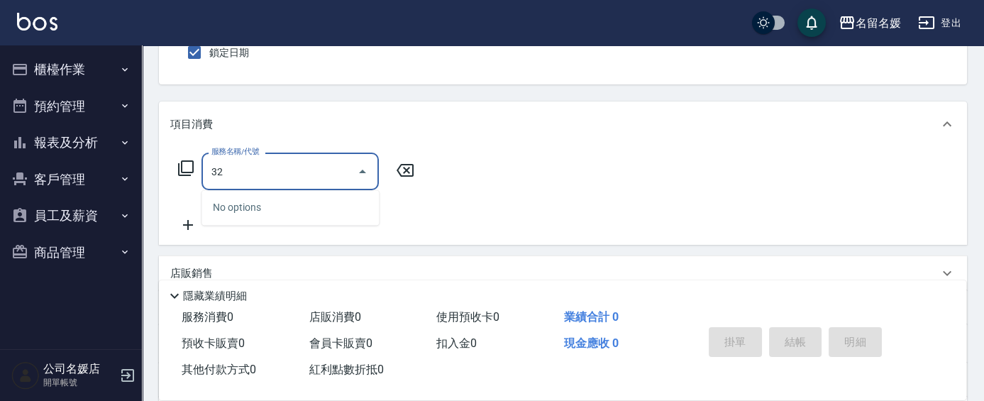
type input "3"
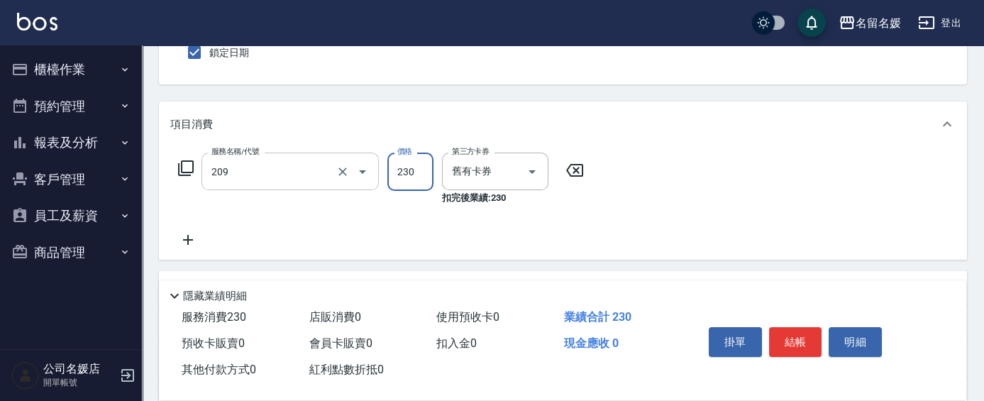
type input "洗髮券-(卡)230(209)"
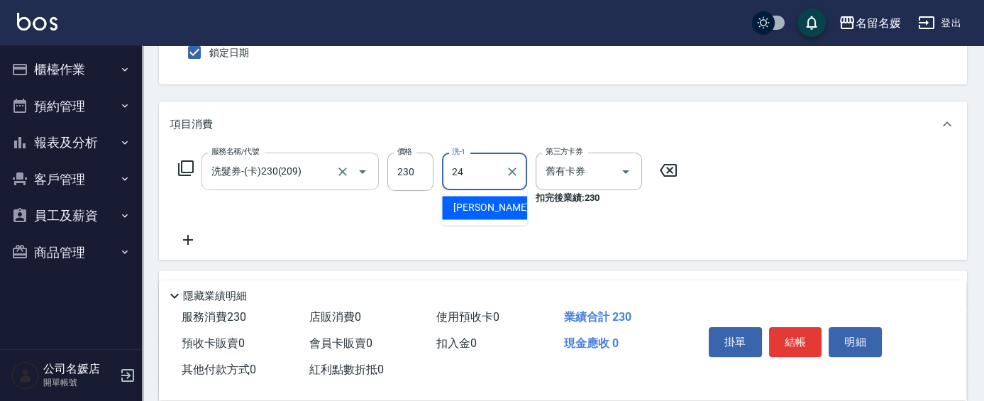
type input "[PERSON_NAME]-24"
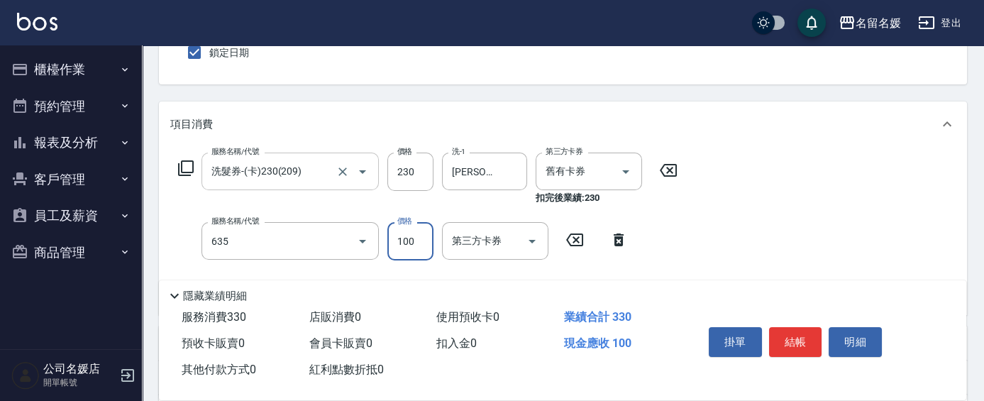
type input "[PERSON_NAME].玻酸.晶膜.水療(635)"
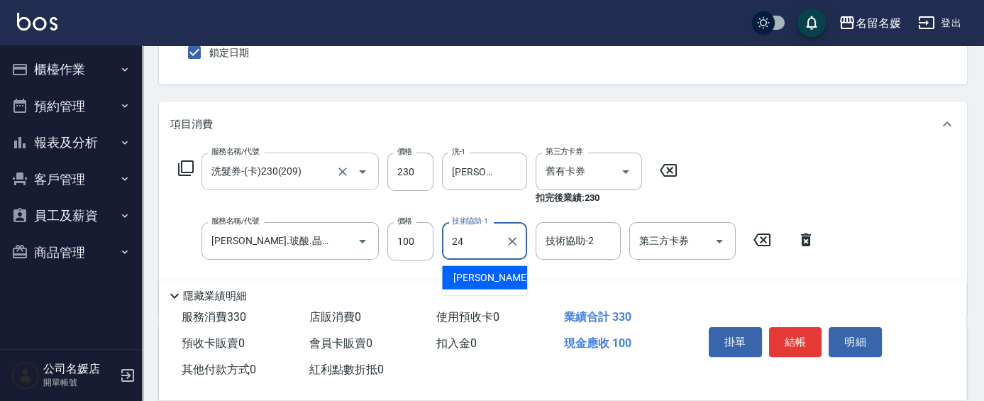
type input "[PERSON_NAME]-24"
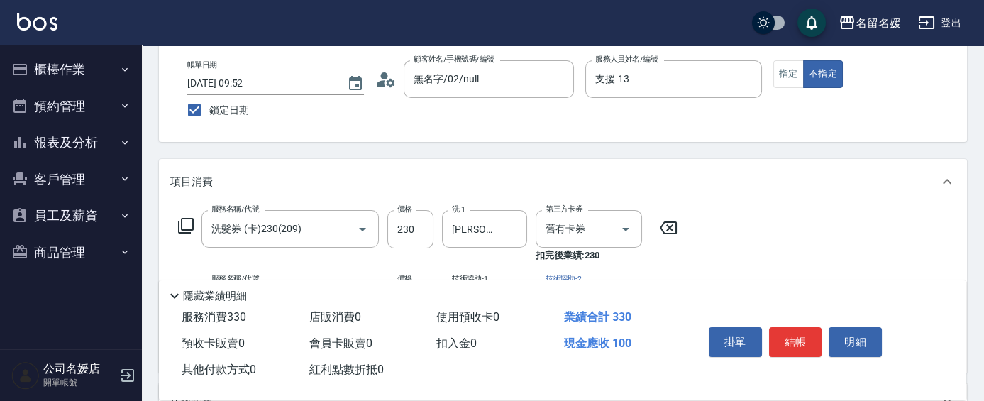
scroll to position [0, 0]
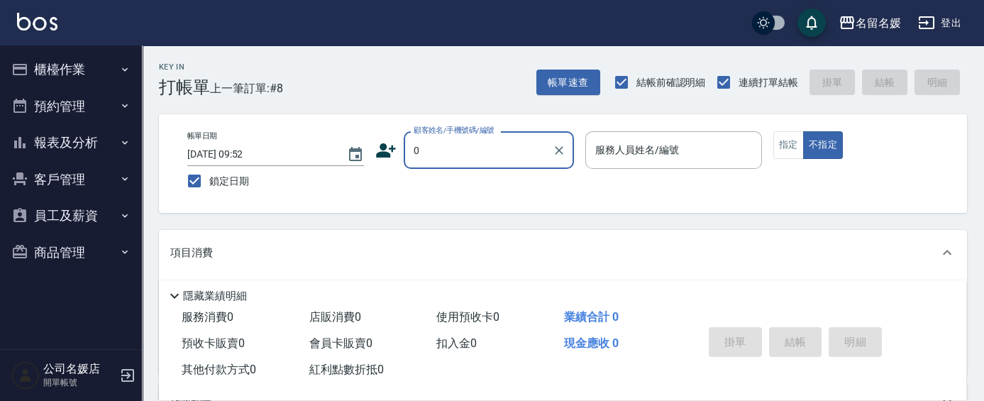
type input "0"
type input "13"
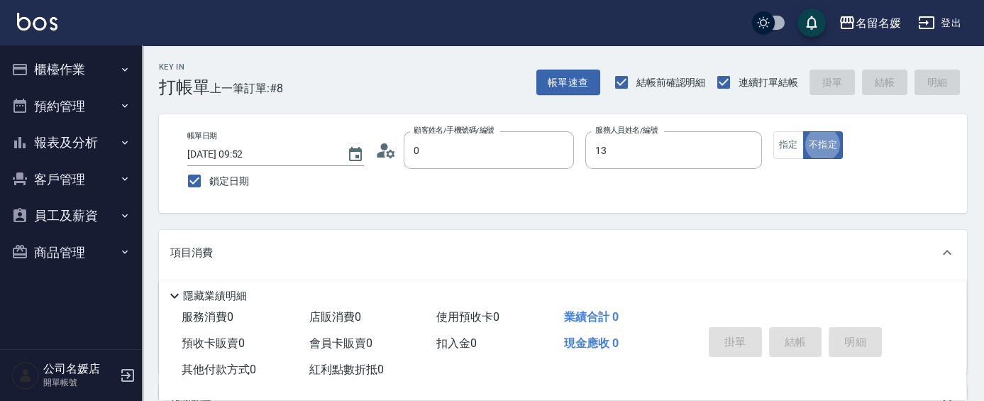
type input "無名字/02/null"
type input "支援-13"
click at [784, 142] on button "指定" at bounding box center [788, 145] width 31 height 28
click at [946, 251] on icon at bounding box center [947, 252] width 9 height 5
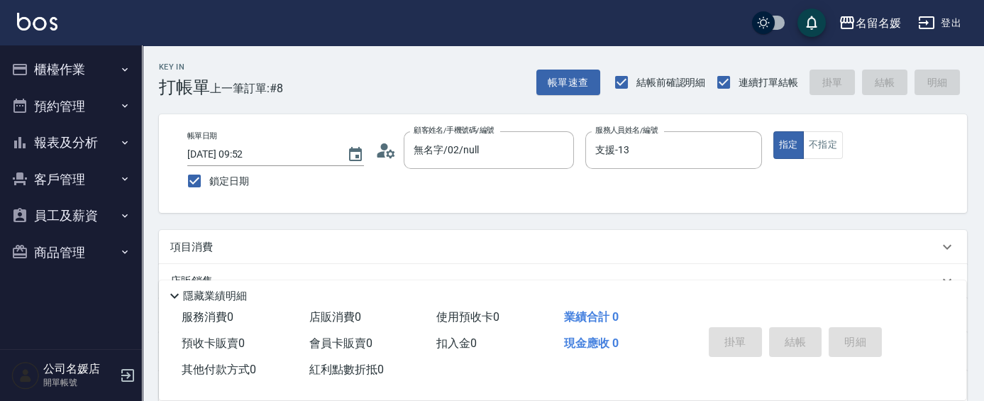
click at [946, 251] on icon at bounding box center [946, 246] width 17 height 17
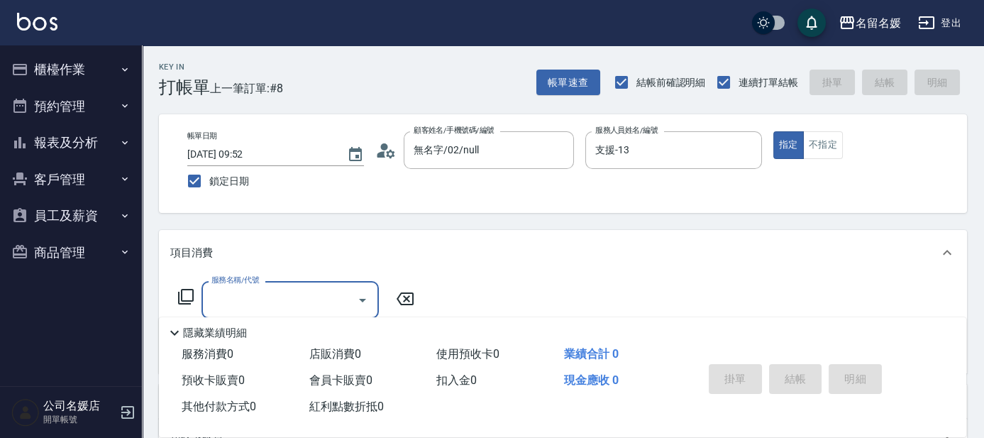
click at [179, 326] on icon at bounding box center [174, 332] width 17 height 17
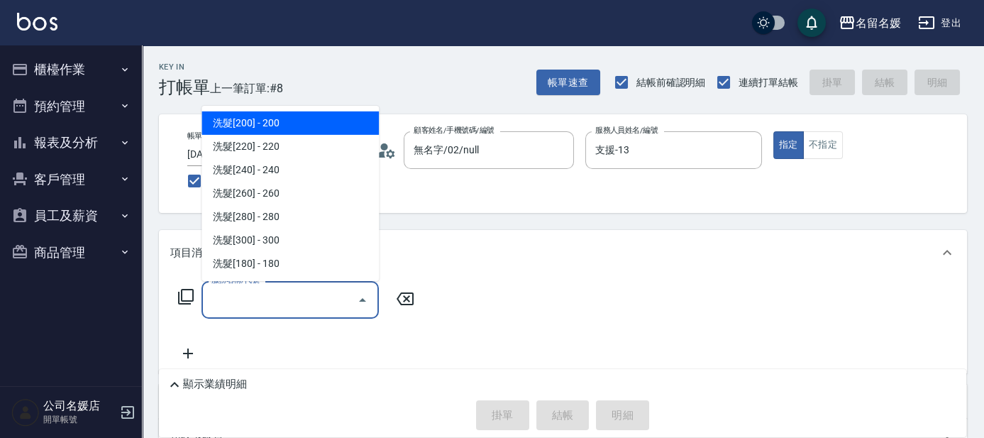
click at [287, 307] on input "服務名稱/代號" at bounding box center [279, 299] width 143 height 25
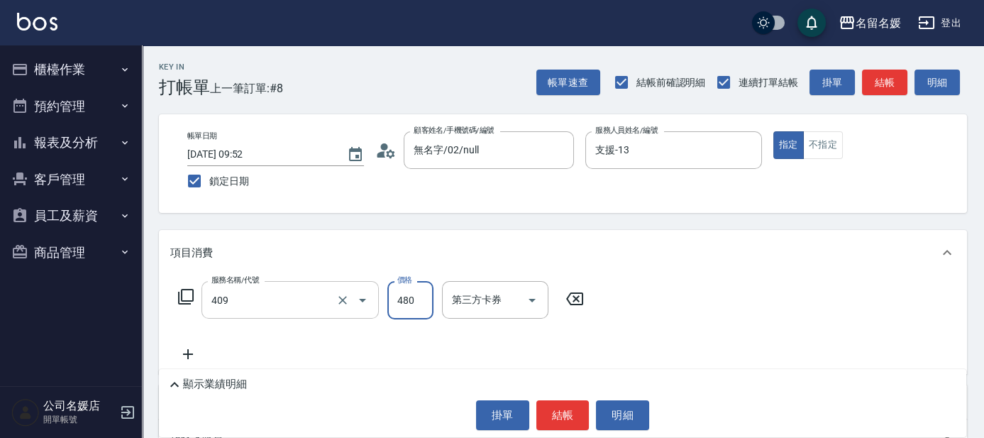
type input "洗+剪(409)"
type input "580"
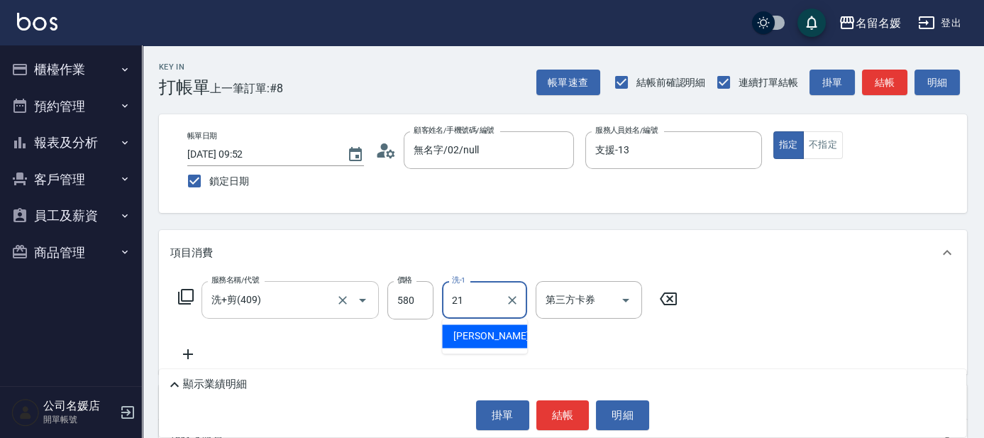
type input "[PERSON_NAME]-21"
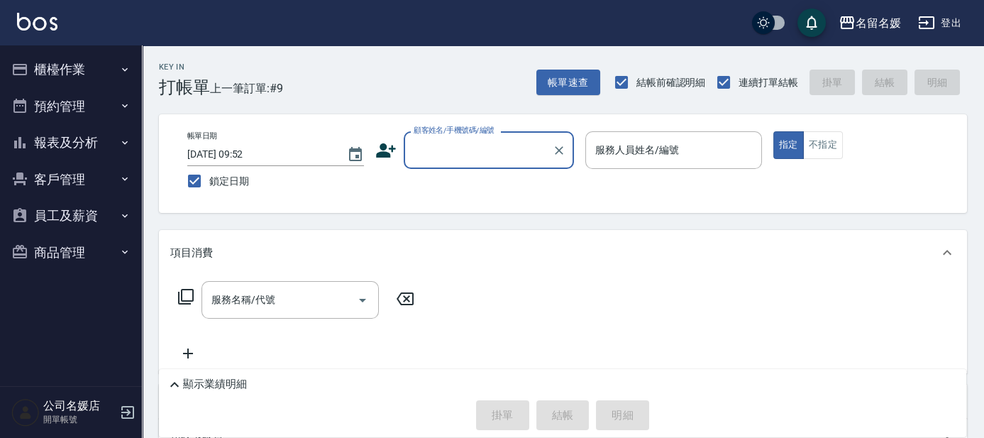
drag, startPoint x: 0, startPoint y: 119, endPoint x: 0, endPoint y: 138, distance: 18.4
click at [0, 120] on nav "櫃檯作業 打帳單 帳單列表 掛單列表 現金收支登錄 材料自購登錄 每日結帳 排班表 現場電腦打卡 預約管理 預約管理 單日預約紀錄 單週預約紀錄 報表及分析 …" at bounding box center [71, 215] width 142 height 340
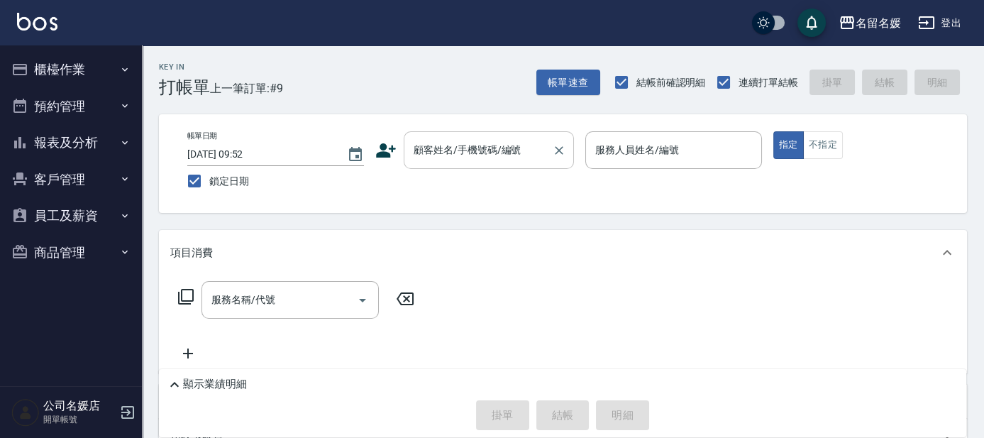
click at [423, 164] on div "顧客姓名/手機號碼/編號" at bounding box center [489, 150] width 170 height 38
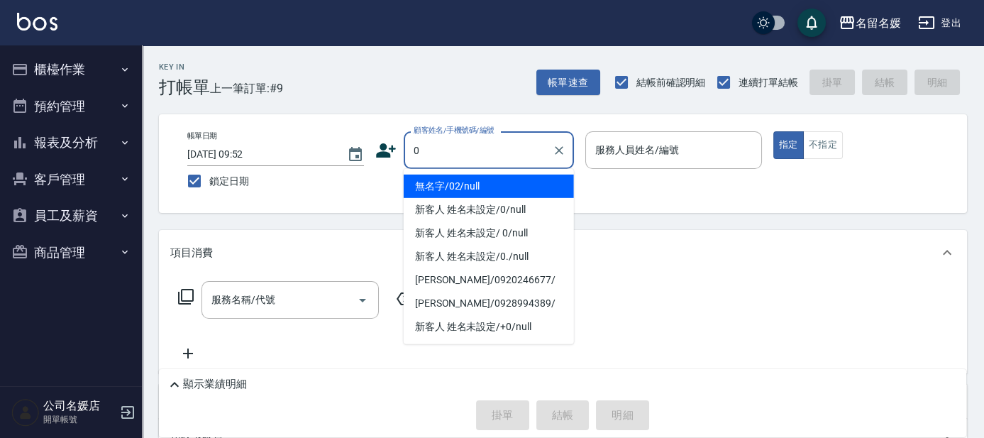
type input "0"
type input "13"
type input "無名字/02/null"
type input "支援-13"
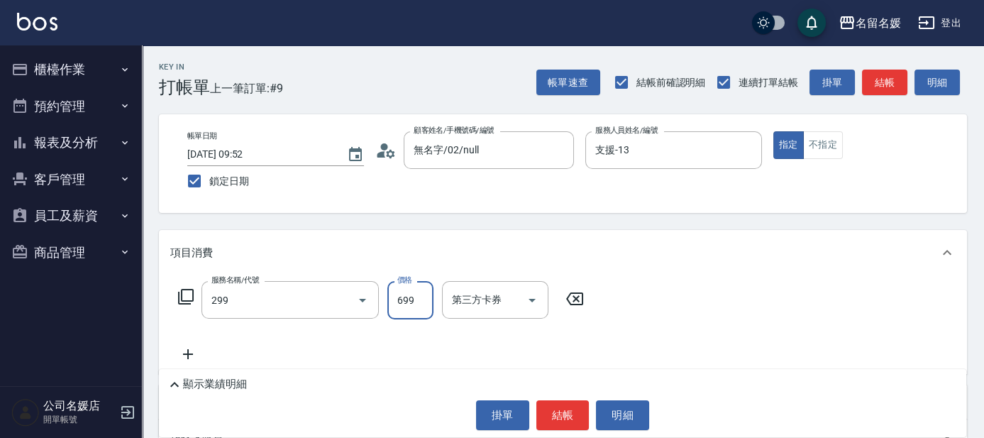
type input "滾珠洗髮699(299)"
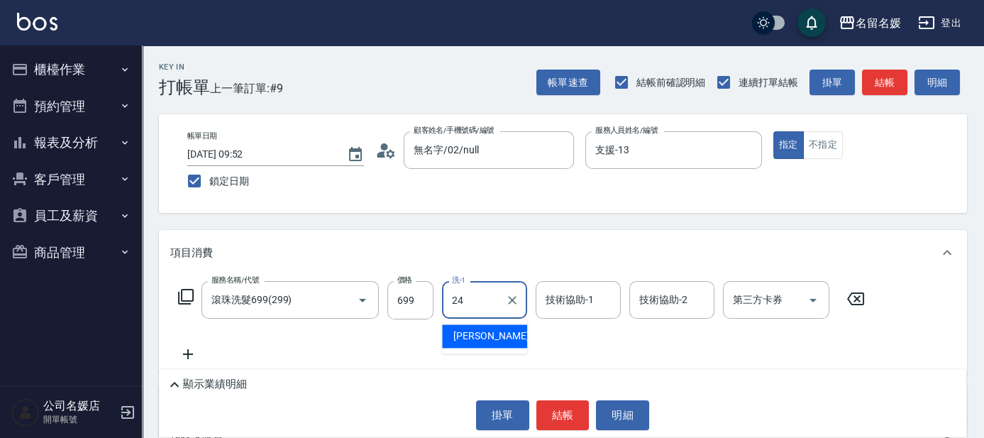
type input "[PERSON_NAME]-24"
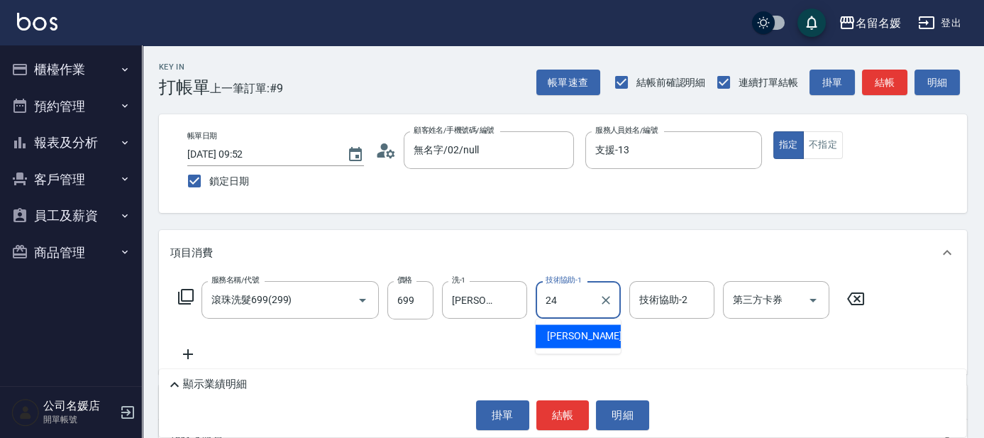
type input "[PERSON_NAME]-24"
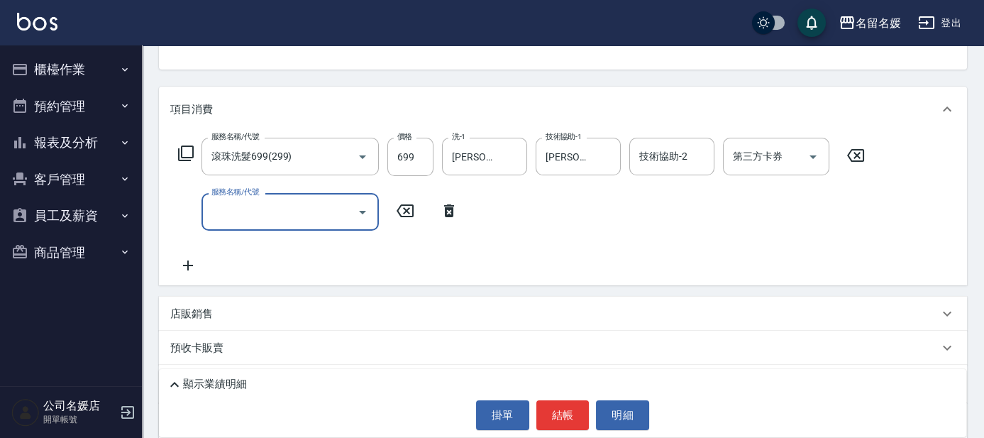
scroll to position [128, 0]
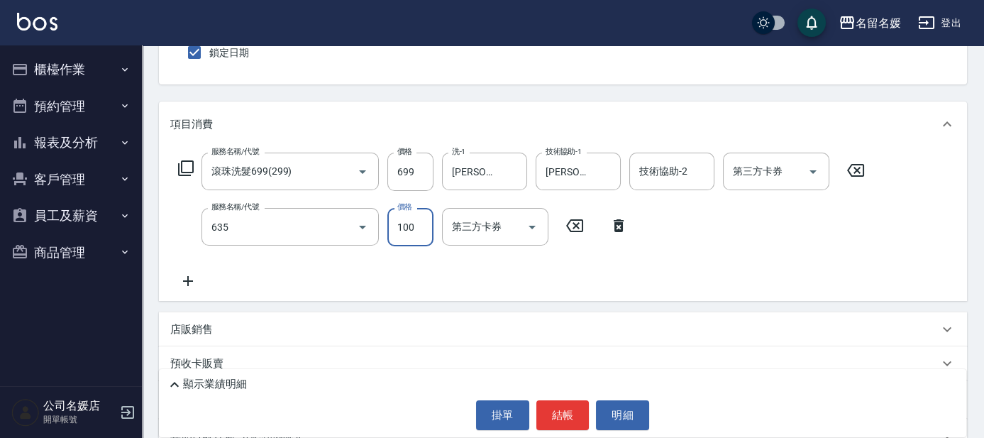
type input "[PERSON_NAME].玻酸.晶膜.水療(635)"
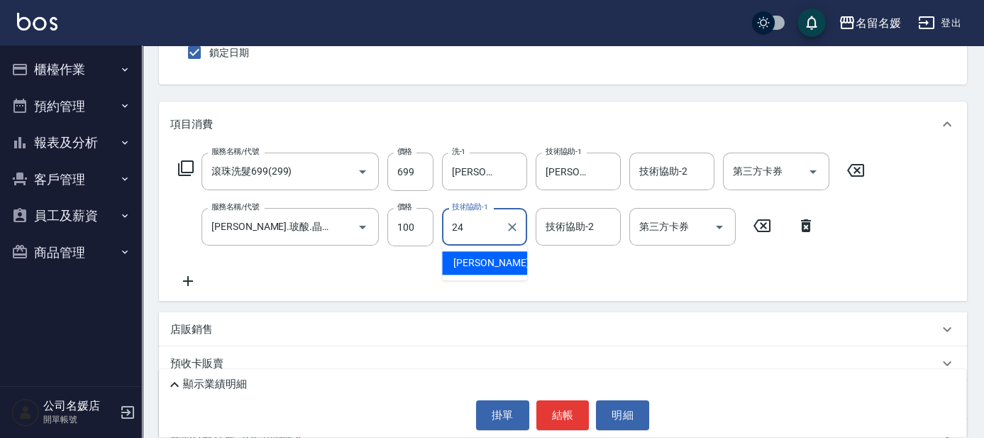
type input "[PERSON_NAME]-24"
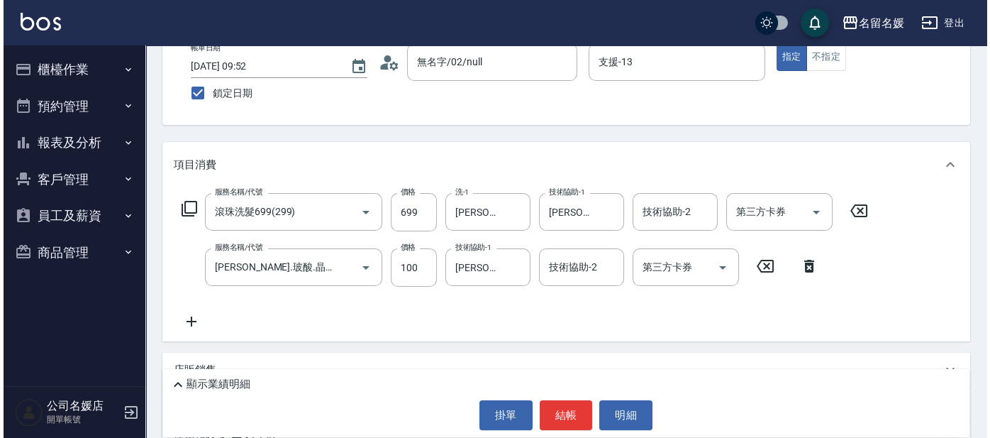
scroll to position [0, 0]
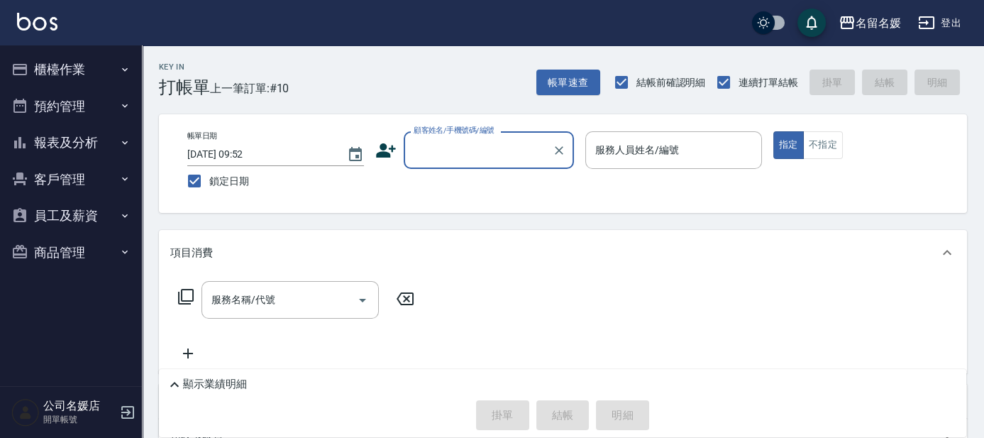
click at [30, 55] on button "櫃檯作業" at bounding box center [71, 69] width 131 height 37
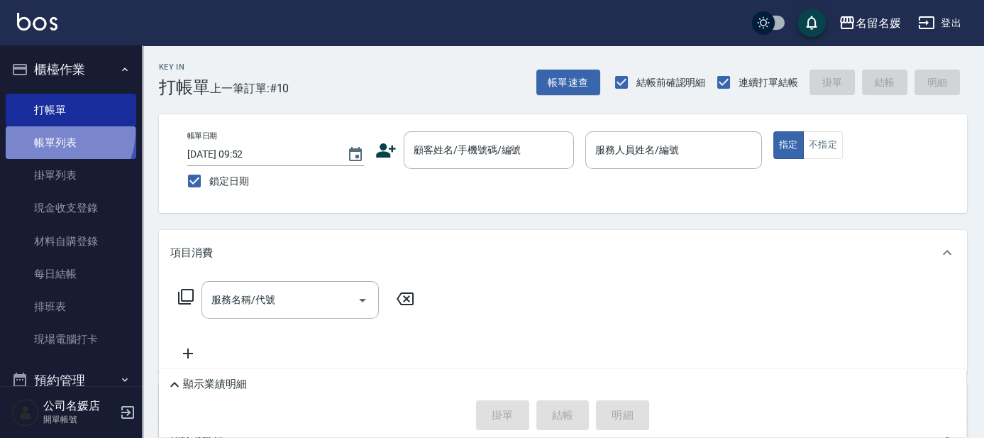
click at [53, 131] on link "帳單列表" at bounding box center [71, 142] width 131 height 33
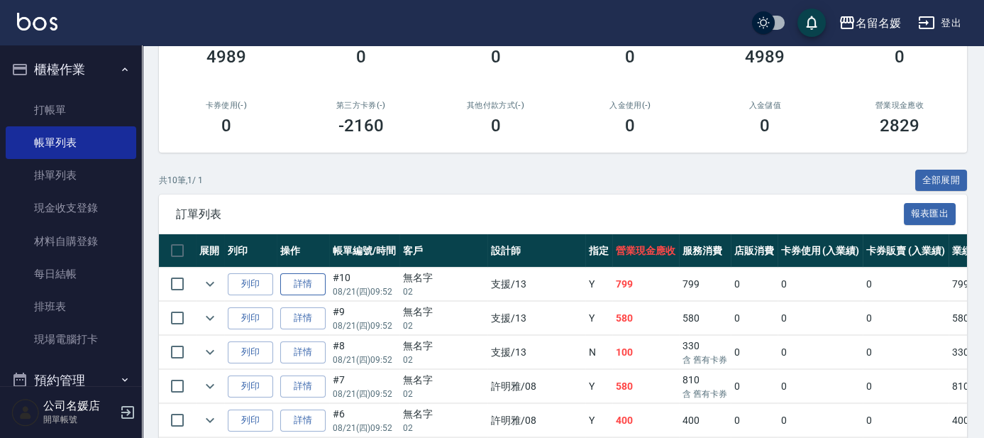
scroll to position [257, 0]
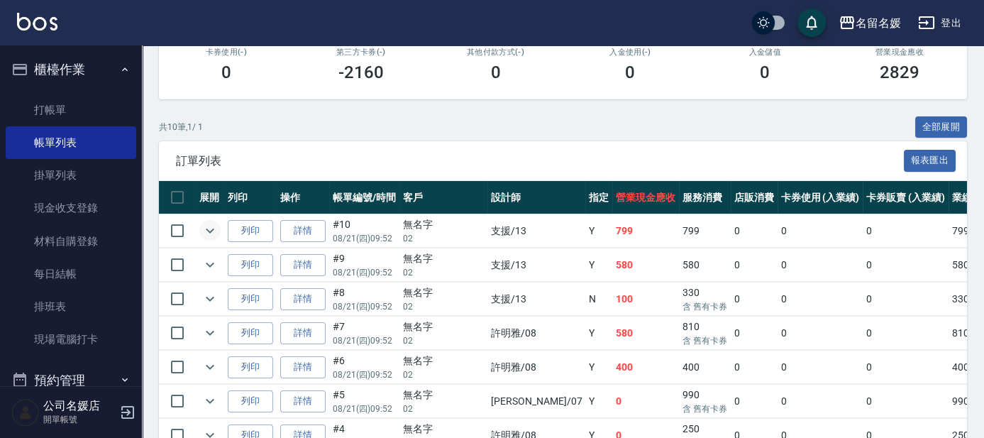
click at [207, 223] on icon "expand row" at bounding box center [209, 230] width 17 height 17
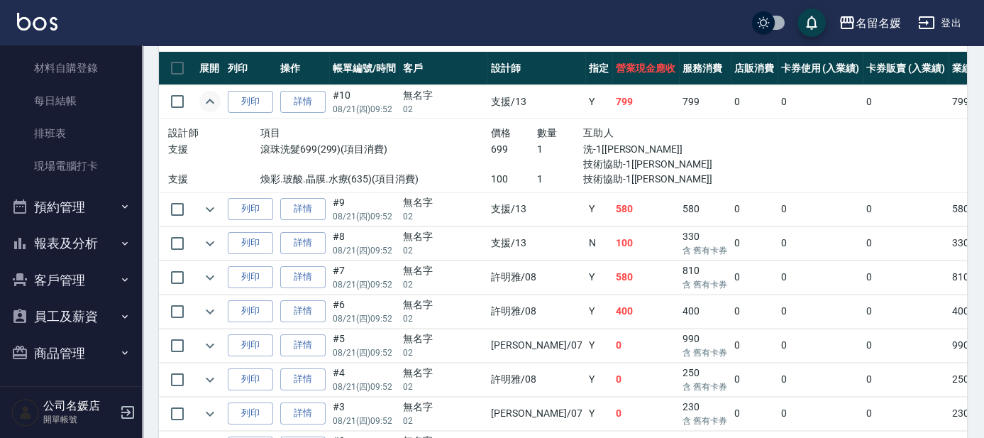
scroll to position [175, 0]
click at [71, 240] on button "報表及分析" at bounding box center [71, 241] width 131 height 37
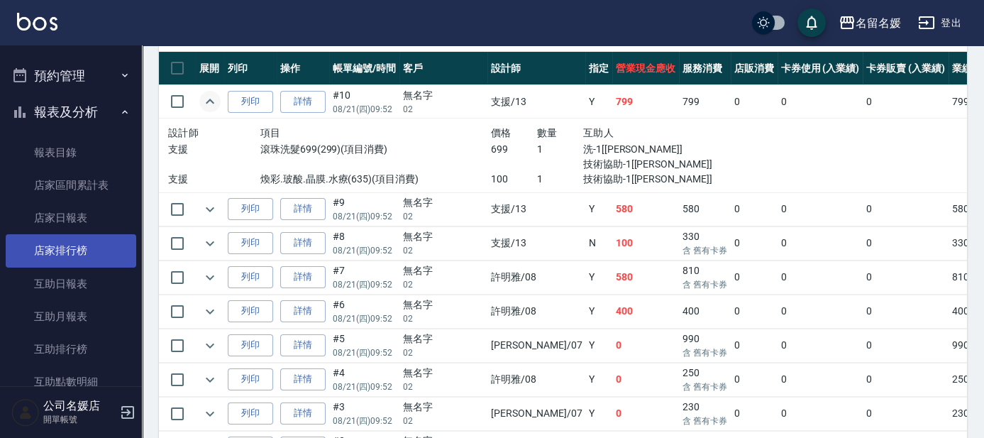
scroll to position [369, 0]
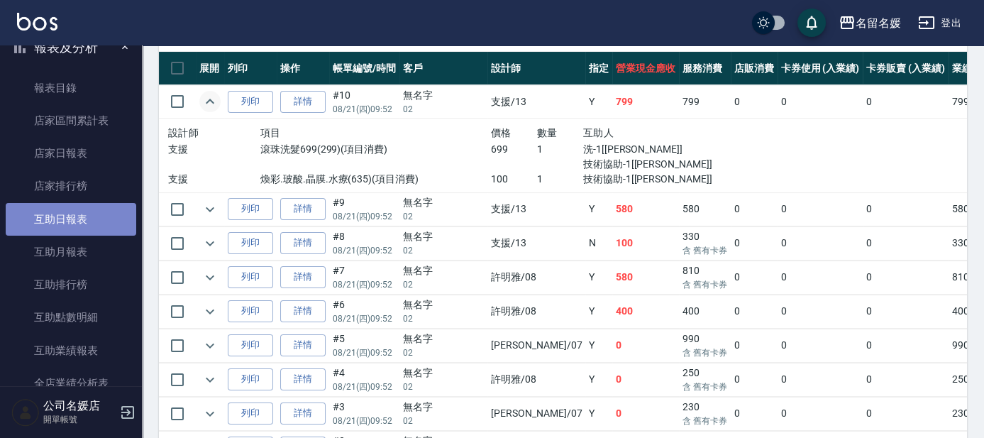
click at [86, 221] on link "互助日報表" at bounding box center [71, 219] width 131 height 33
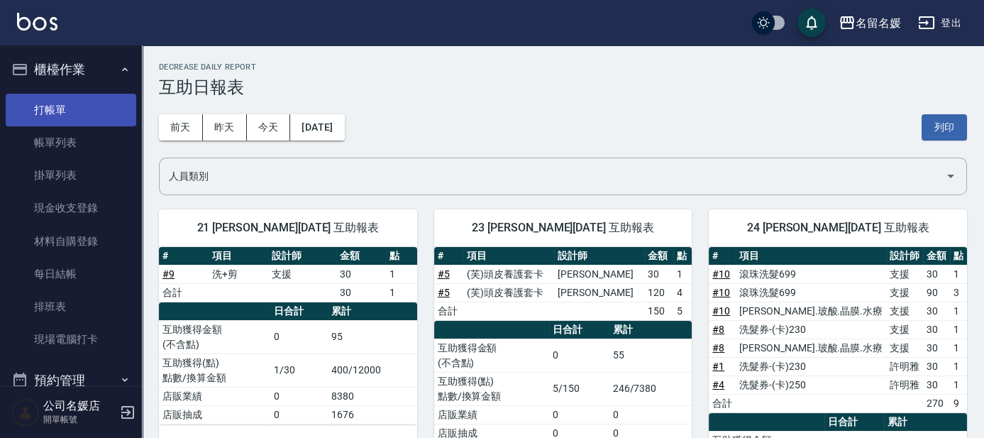
click at [61, 109] on link "打帳單" at bounding box center [71, 110] width 131 height 33
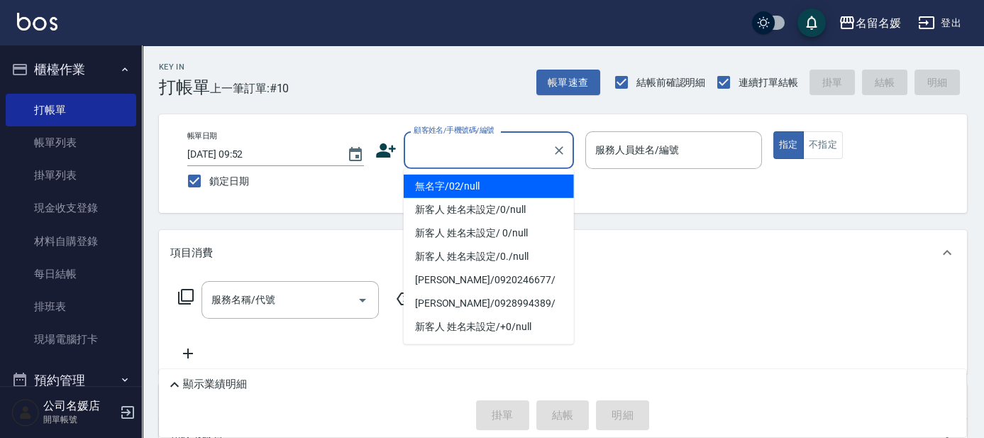
type input "0"
type input "無名字/02/null"
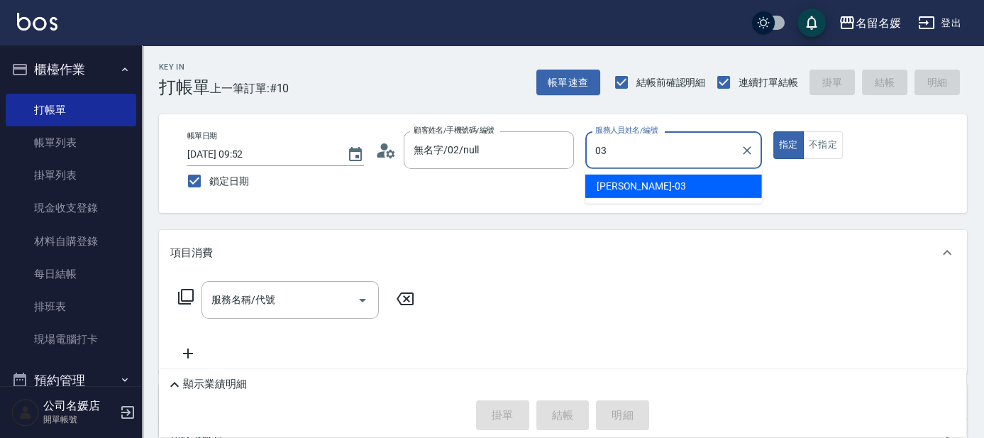
type input "03"
type button "true"
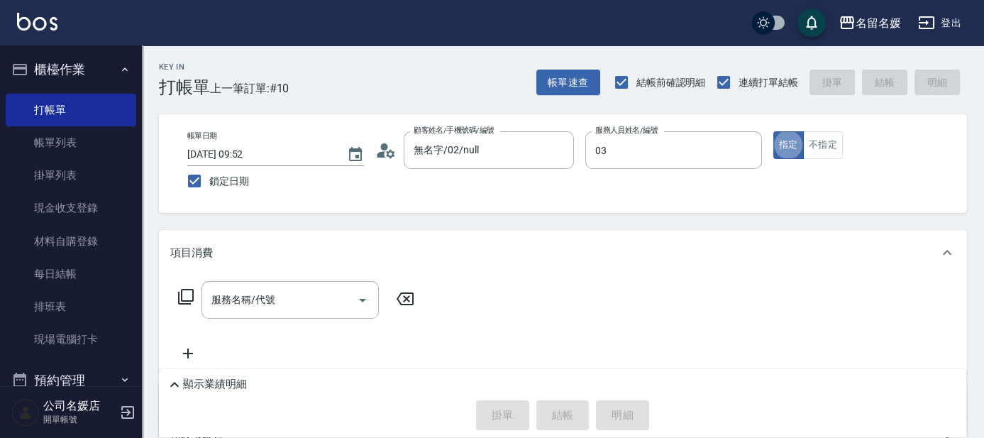
type input "[PERSON_NAME]-03"
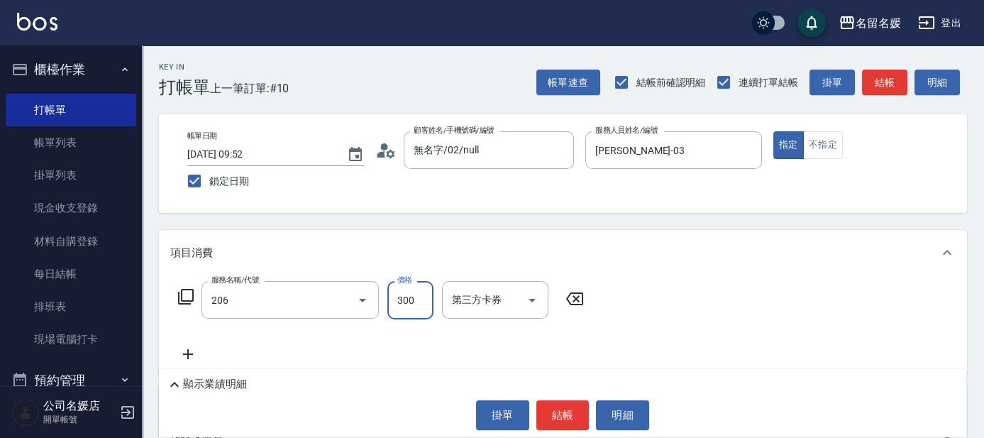
type input "洗髮[300](206)"
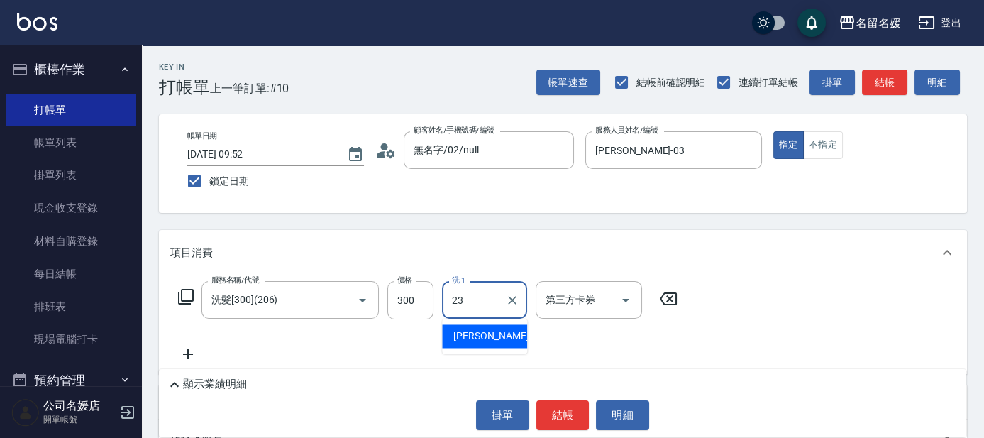
type input "[PERSON_NAME]-23"
